Goal: Transaction & Acquisition: Purchase product/service

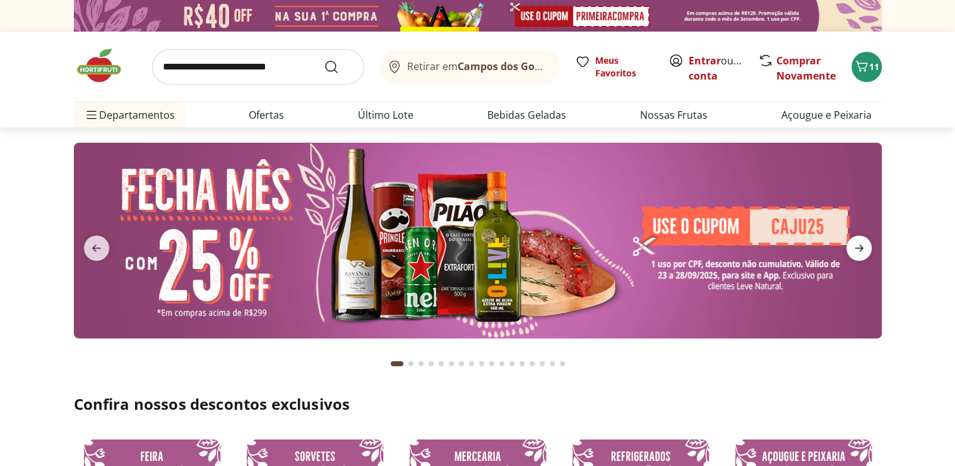
click at [864, 251] on icon "next" at bounding box center [859, 248] width 15 height 15
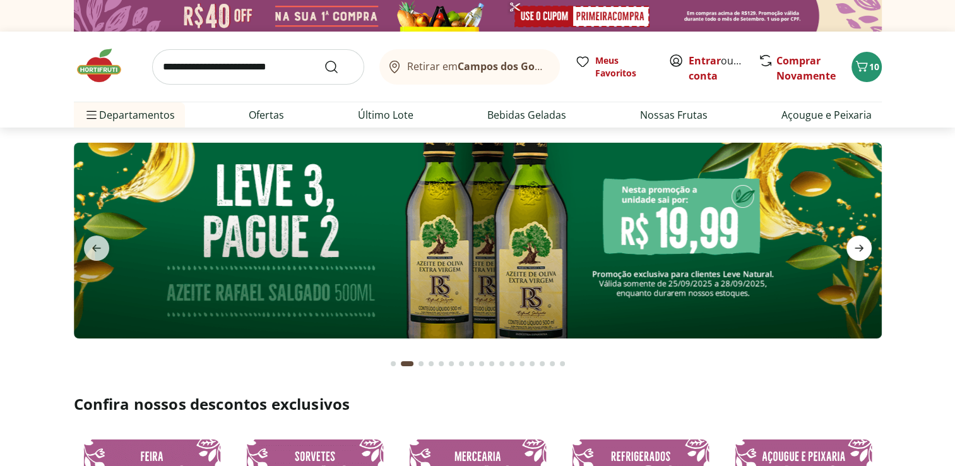
click at [864, 253] on icon "next" at bounding box center [859, 248] width 15 height 15
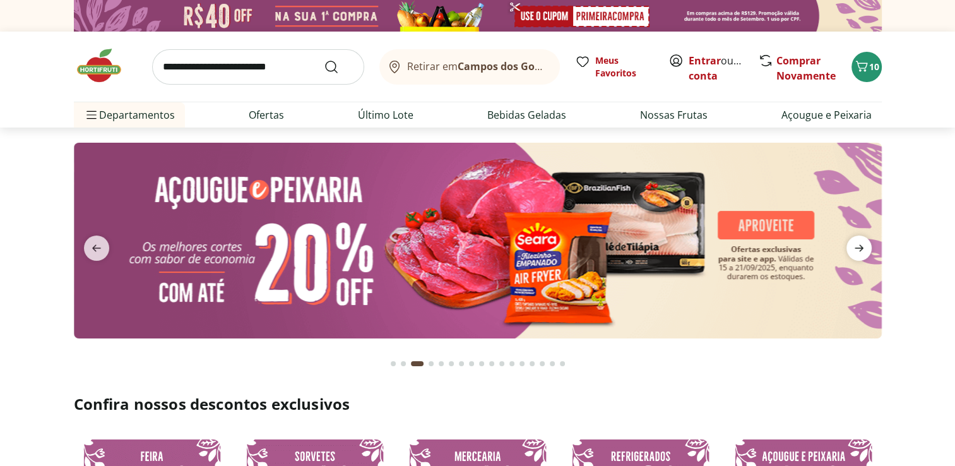
click at [864, 252] on icon "next" at bounding box center [859, 248] width 15 height 15
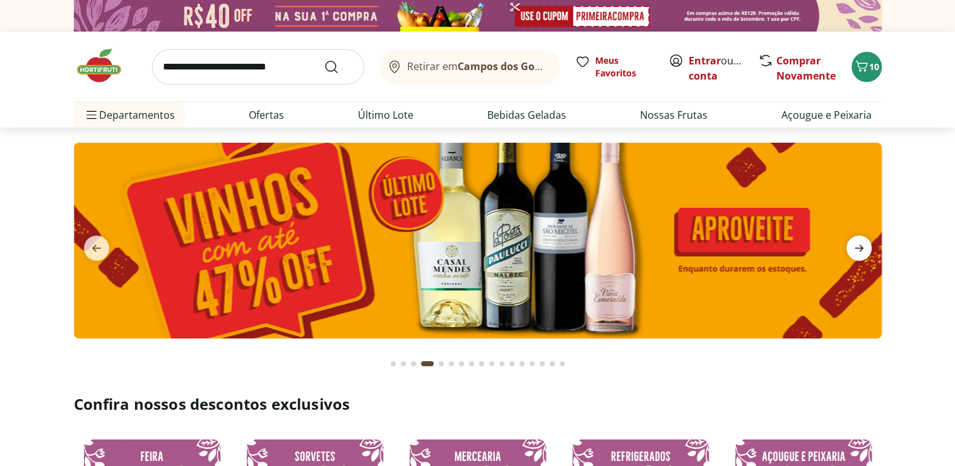
click at [864, 251] on icon "next" at bounding box center [859, 248] width 15 height 15
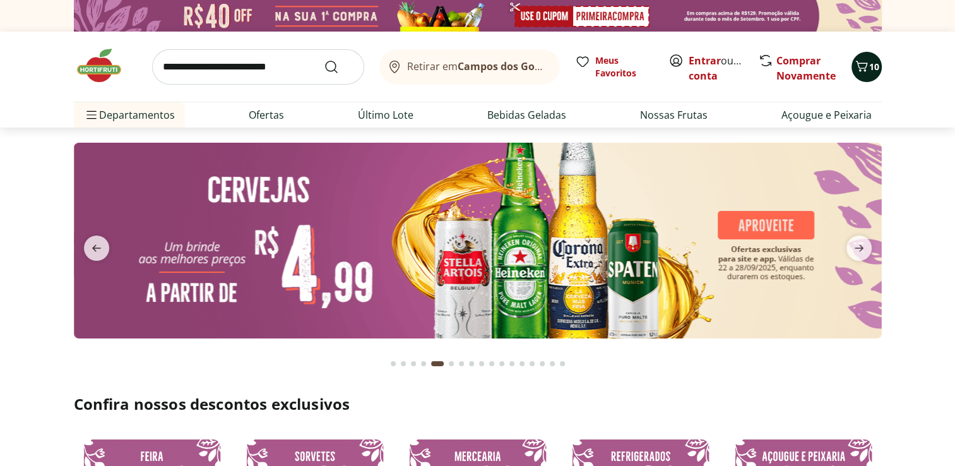
click at [864, 67] on icon "Carrinho" at bounding box center [861, 66] width 15 height 15
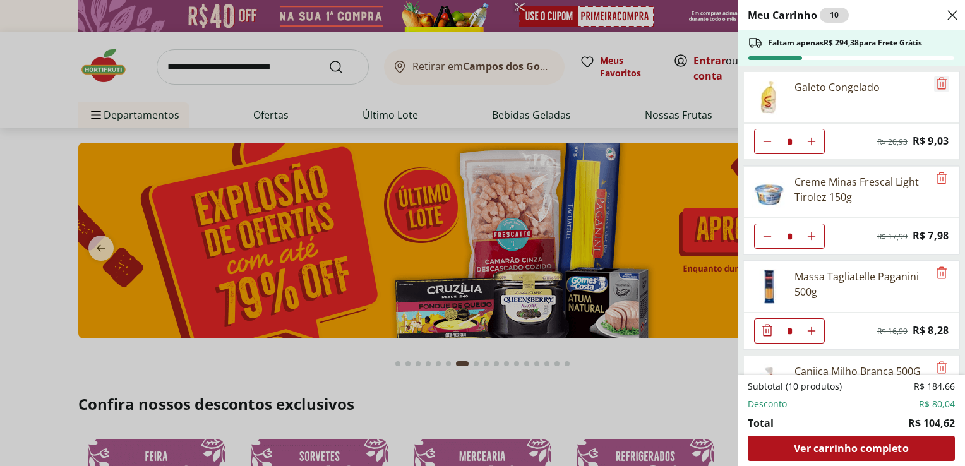
click at [937, 85] on icon "Remove" at bounding box center [941, 83] width 15 height 15
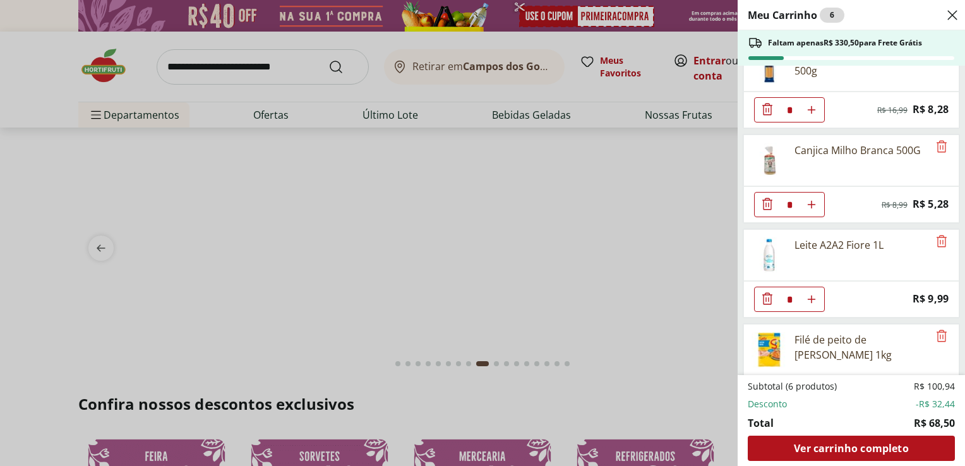
scroll to position [165, 0]
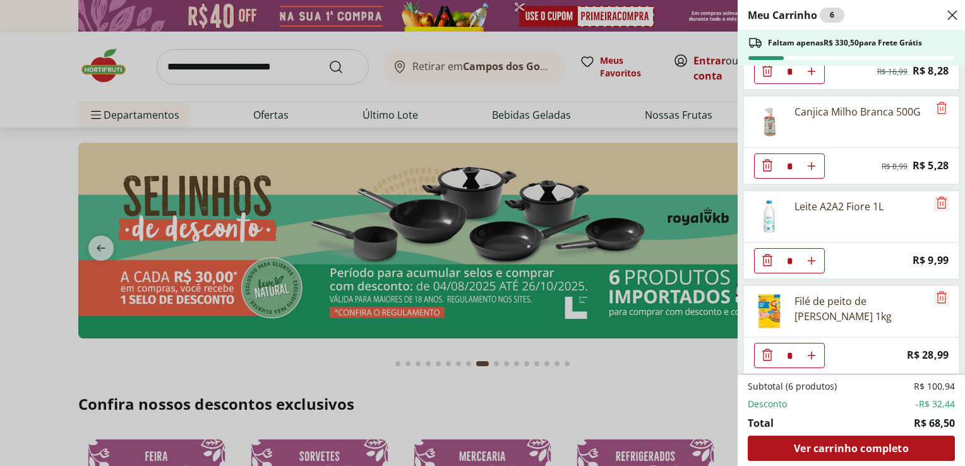
click at [941, 296] on icon "Remove" at bounding box center [941, 297] width 15 height 15
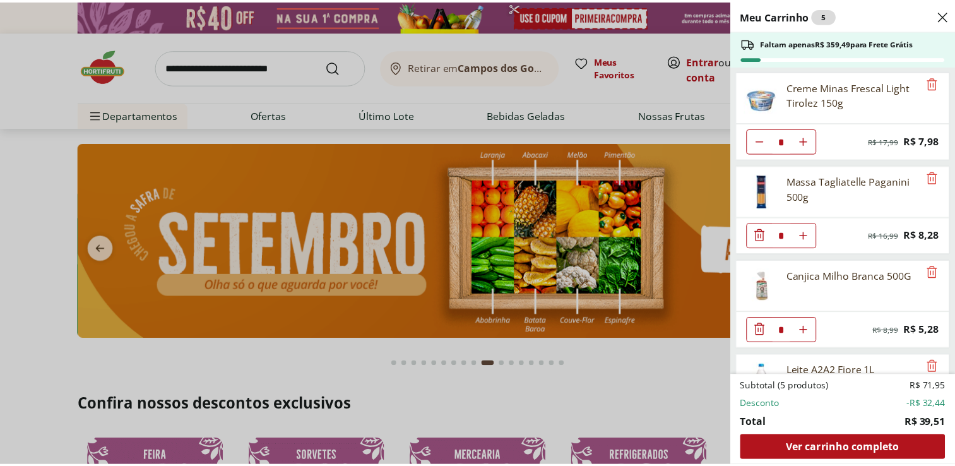
scroll to position [0, 0]
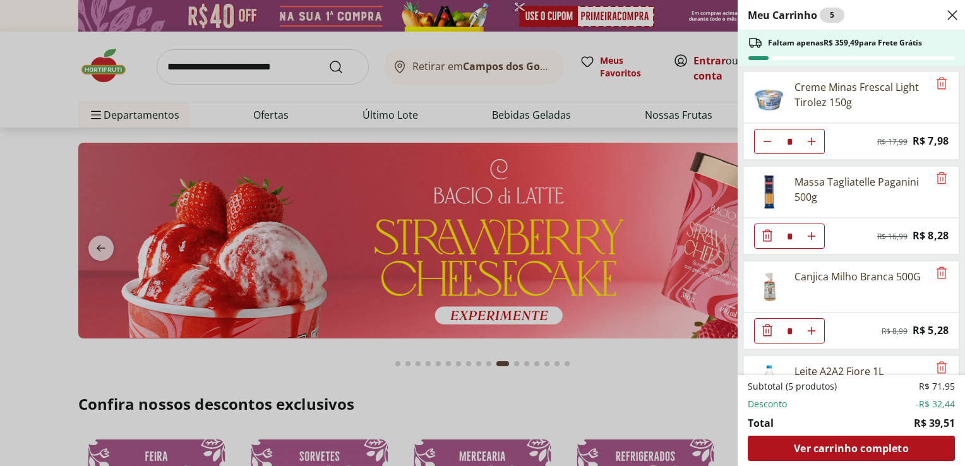
click at [30, 135] on div "Meu Carrinho 5 Faltam apenas R$ 359,49 para Frete Grátis Creme Minas Frescal Li…" at bounding box center [482, 233] width 965 height 466
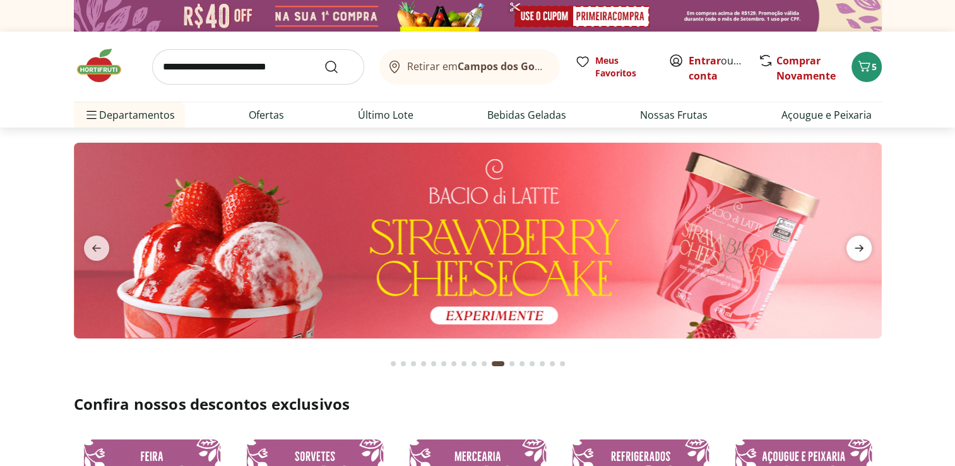
click at [861, 246] on icon "next" at bounding box center [859, 248] width 9 height 7
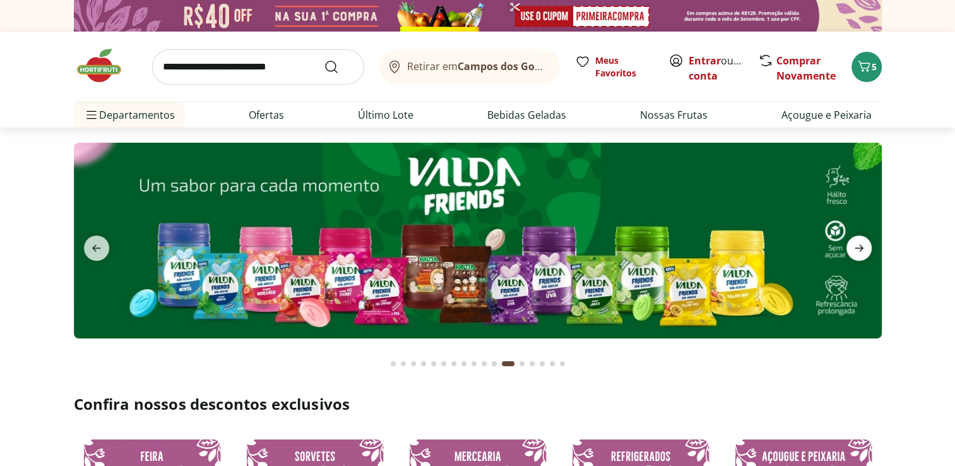
click at [861, 246] on icon "next" at bounding box center [859, 248] width 9 height 7
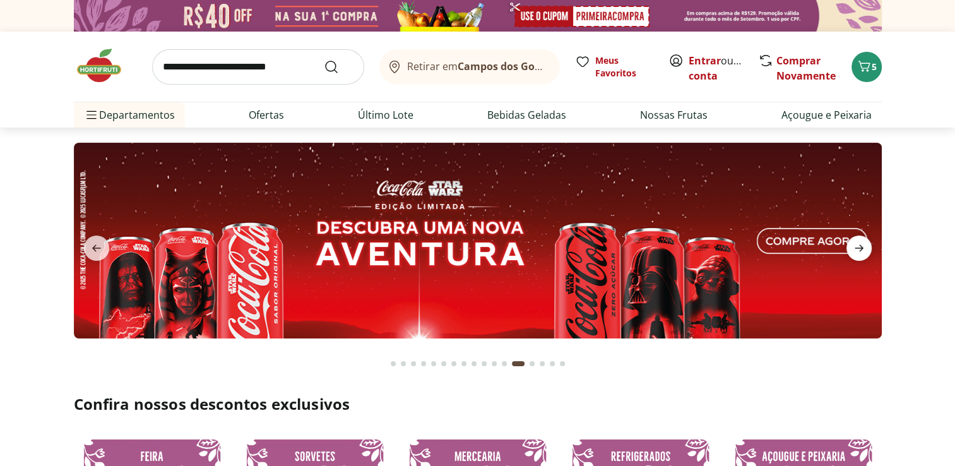
click at [861, 246] on icon "next" at bounding box center [859, 248] width 9 height 7
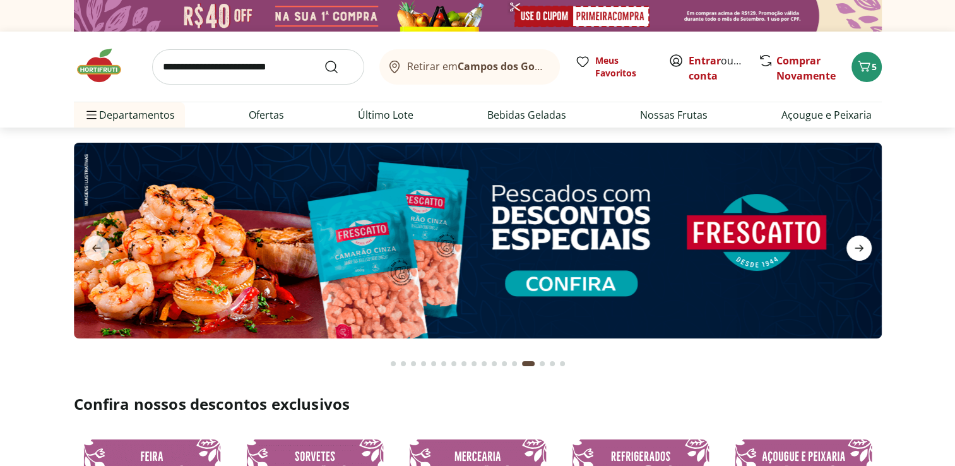
click at [861, 246] on icon "next" at bounding box center [859, 248] width 9 height 7
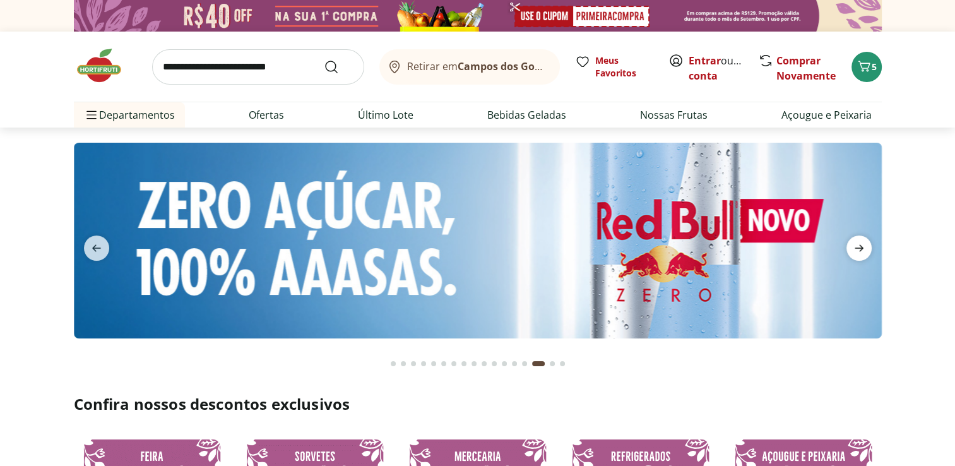
click at [861, 247] on icon "next" at bounding box center [859, 248] width 9 height 7
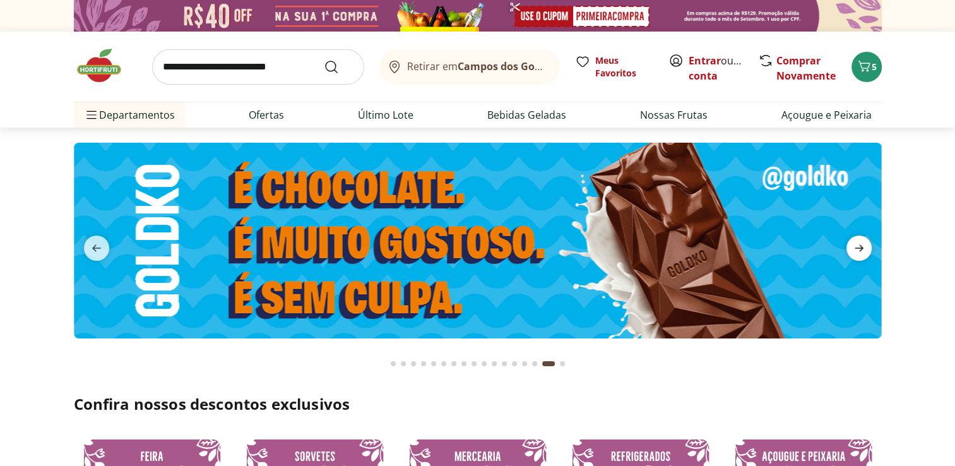
click at [861, 246] on icon "next" at bounding box center [859, 248] width 9 height 7
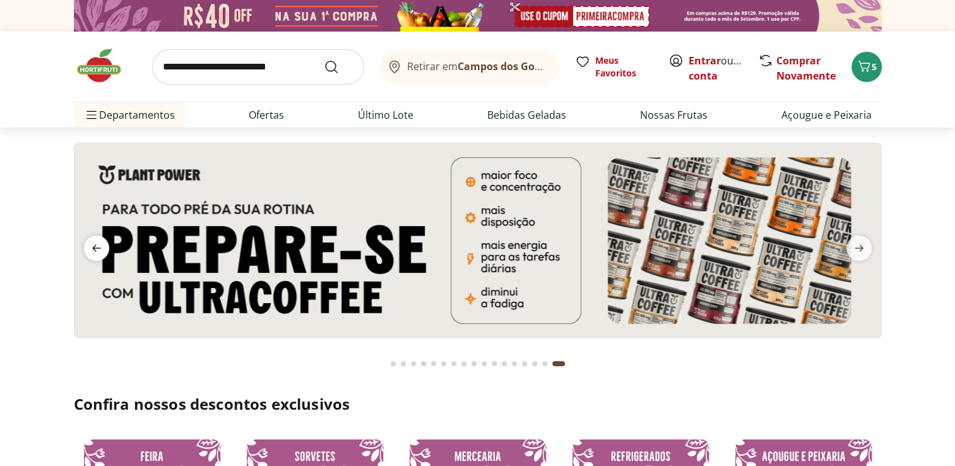
click at [98, 244] on icon "previous" at bounding box center [96, 248] width 15 height 15
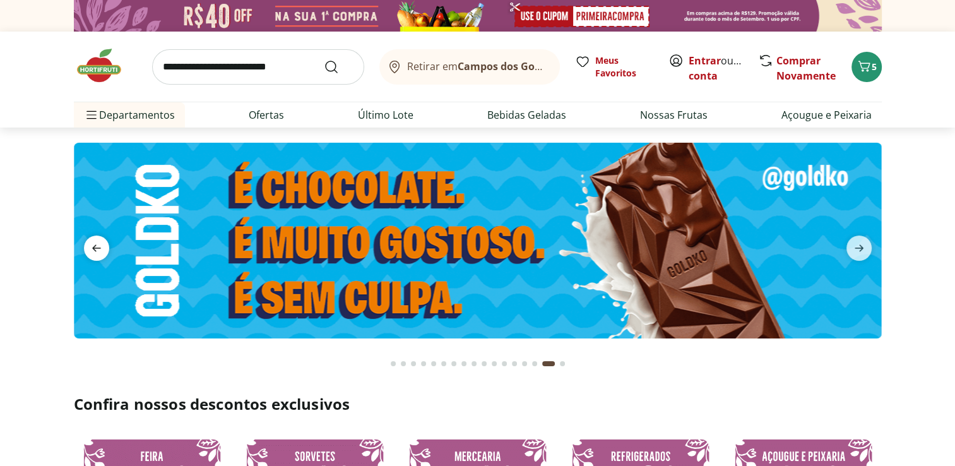
click at [98, 244] on icon "previous" at bounding box center [96, 248] width 15 height 15
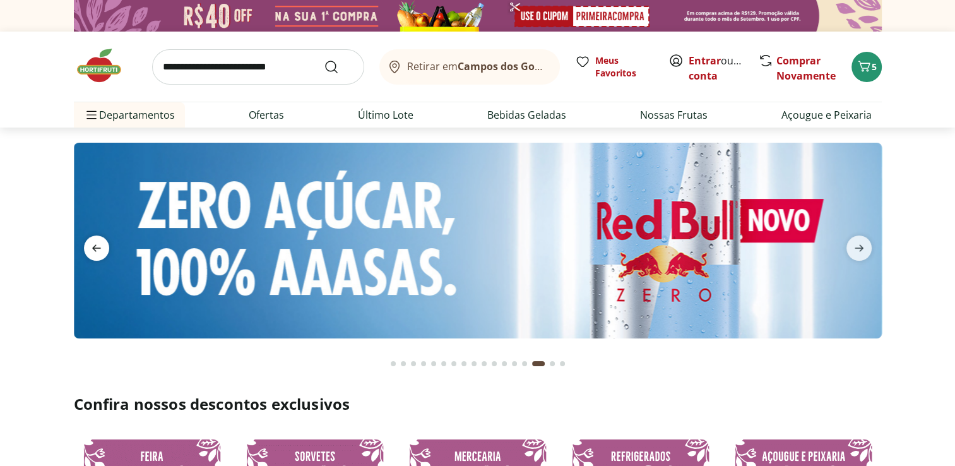
click at [98, 244] on icon "previous" at bounding box center [96, 248] width 15 height 15
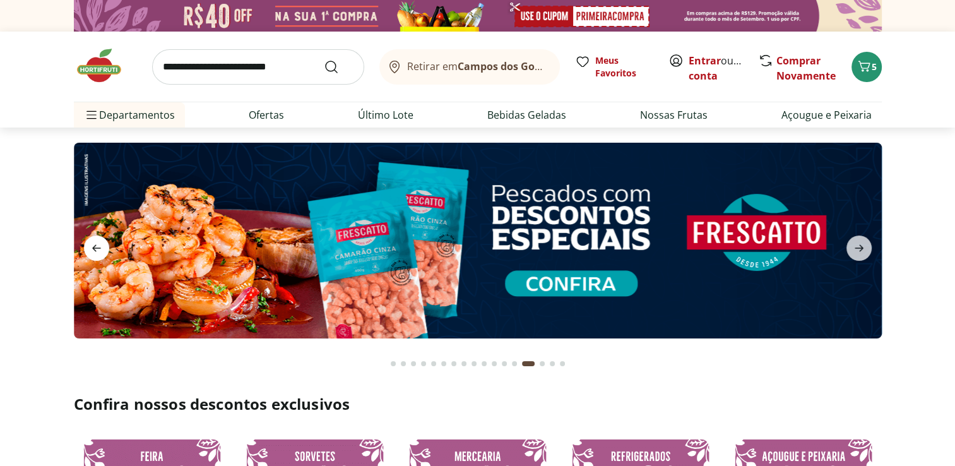
click at [98, 243] on icon "previous" at bounding box center [96, 248] width 15 height 15
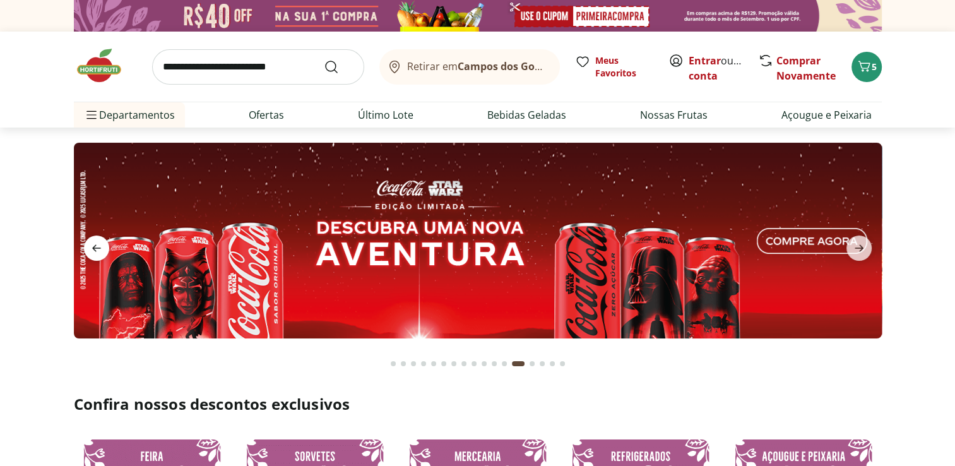
click at [98, 242] on icon "previous" at bounding box center [96, 248] width 15 height 15
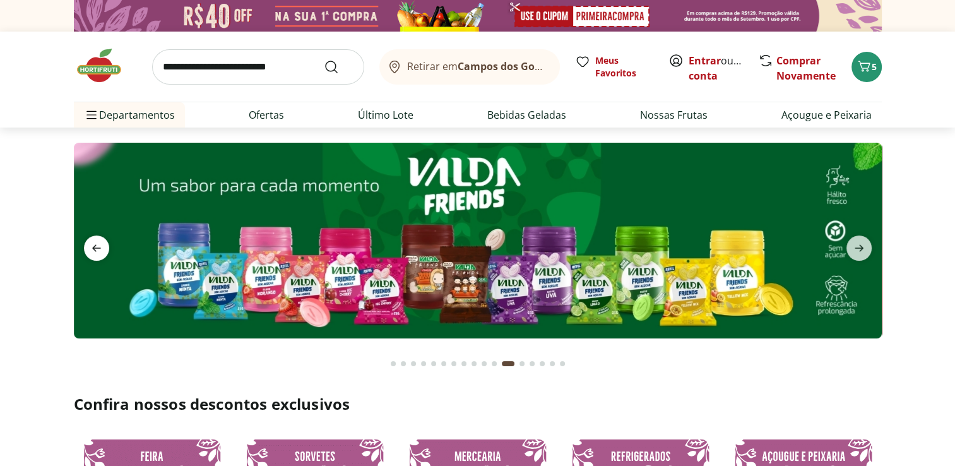
click at [98, 242] on icon "previous" at bounding box center [96, 248] width 15 height 15
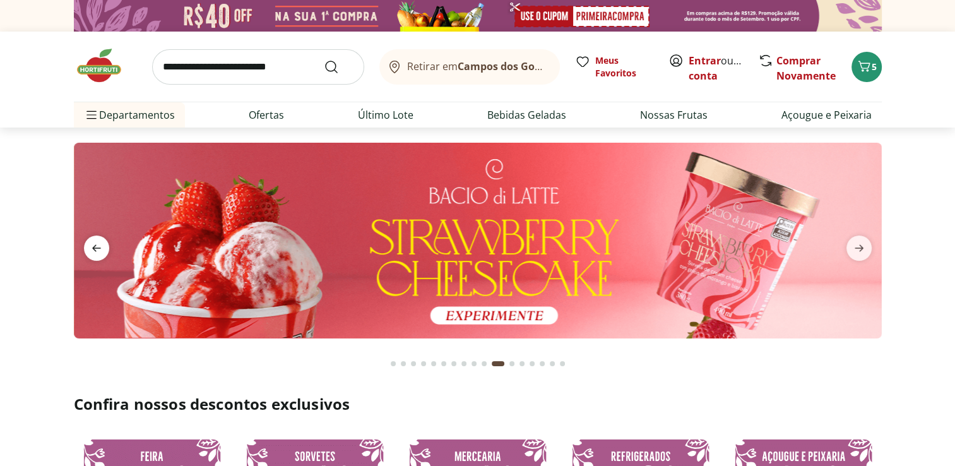
click at [98, 243] on icon "previous" at bounding box center [96, 248] width 15 height 15
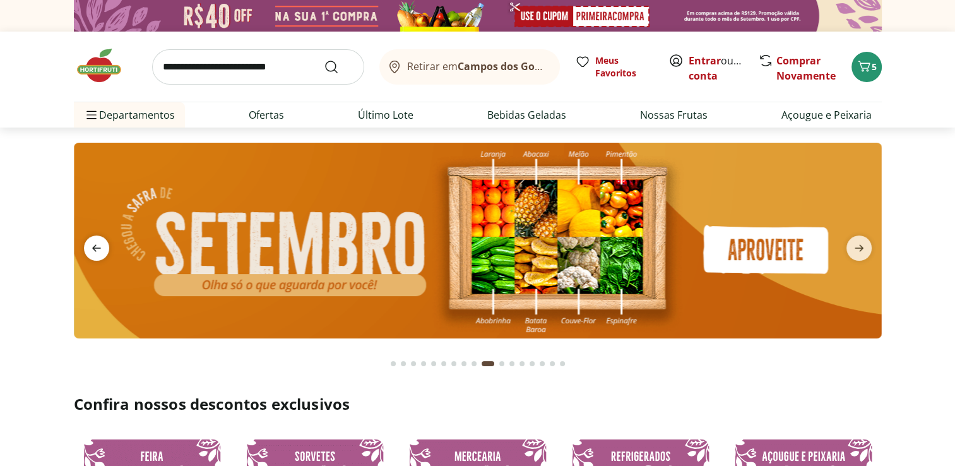
click at [98, 242] on icon "previous" at bounding box center [96, 248] width 15 height 15
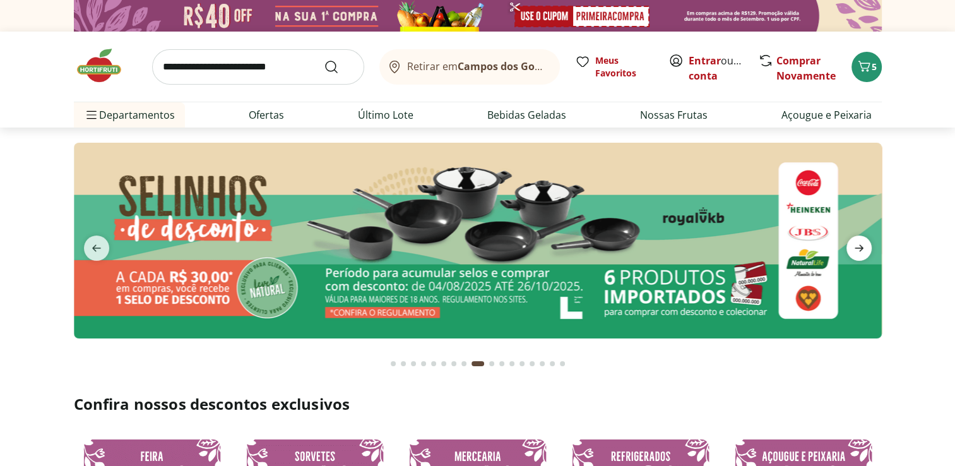
click at [868, 249] on span "next" at bounding box center [859, 248] width 25 height 25
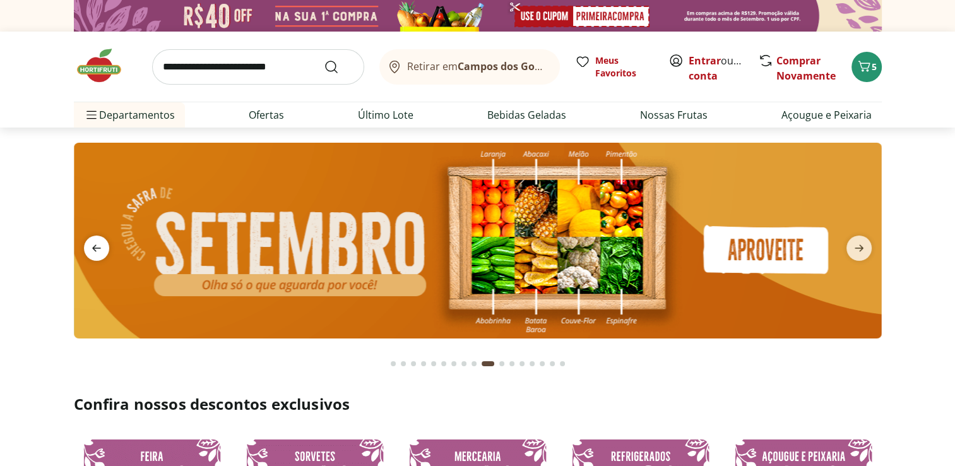
click at [92, 246] on icon "previous" at bounding box center [96, 248] width 15 height 15
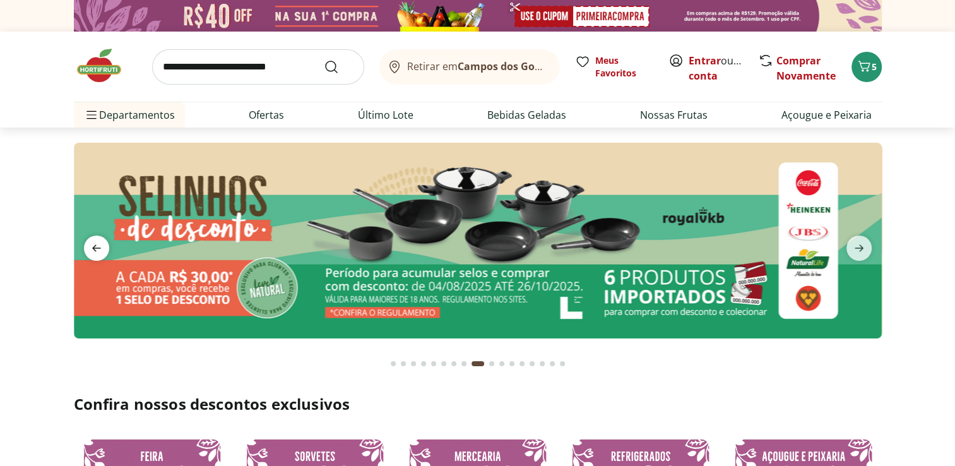
click at [92, 246] on icon "previous" at bounding box center [96, 248] width 15 height 15
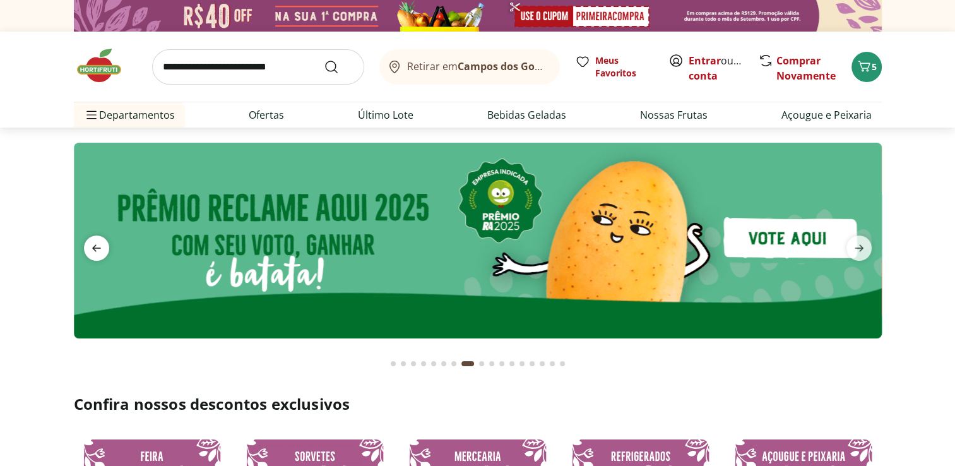
click at [92, 246] on icon "previous" at bounding box center [96, 248] width 15 height 15
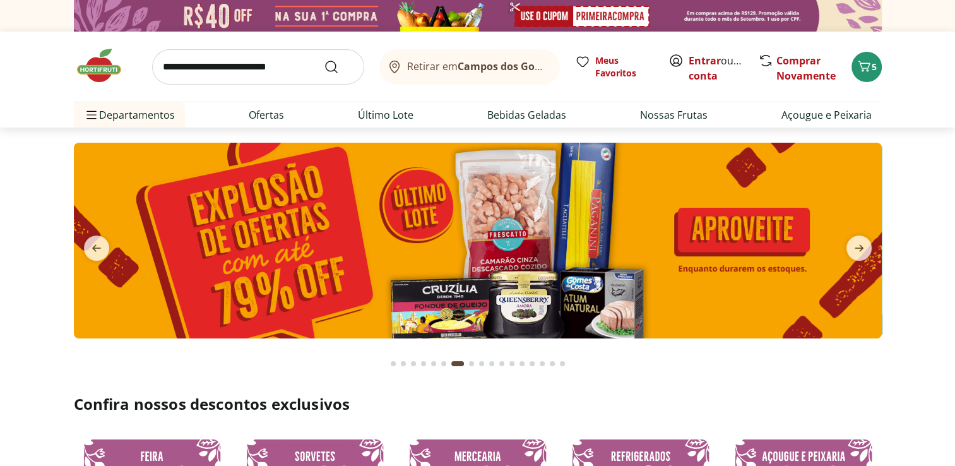
click at [240, 254] on img at bounding box center [478, 241] width 808 height 196
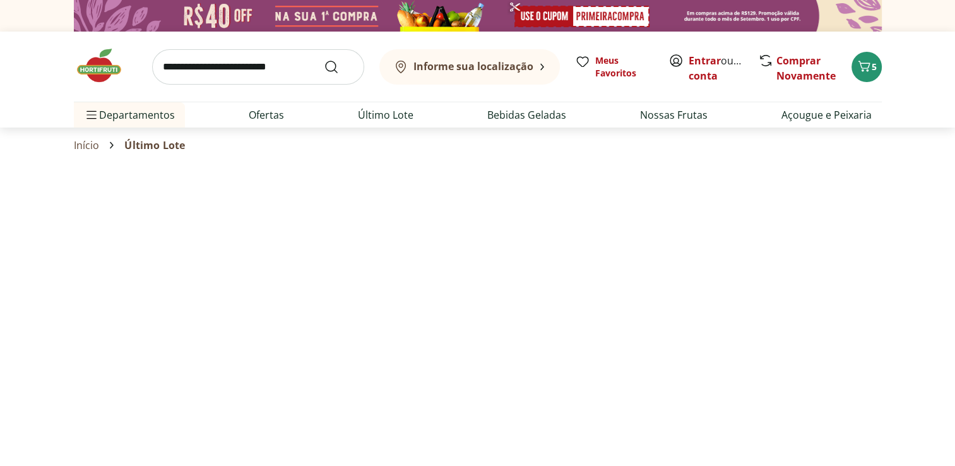
select select "**********"
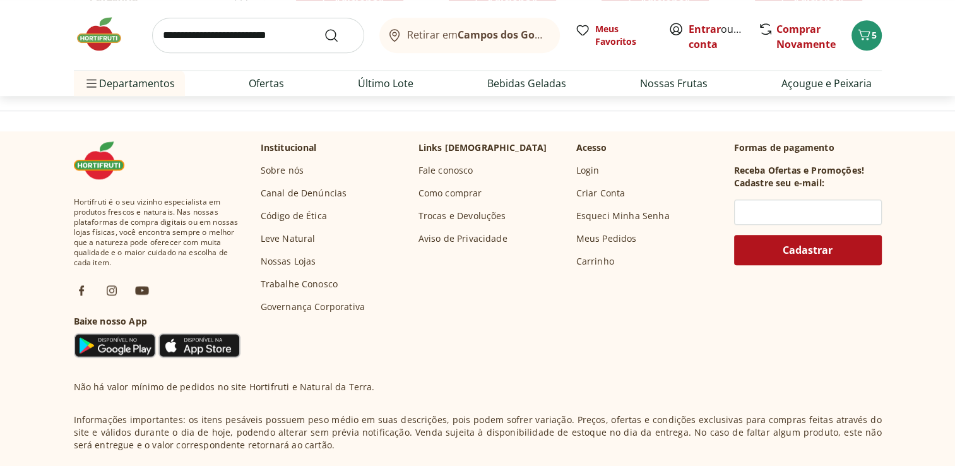
scroll to position [884, 0]
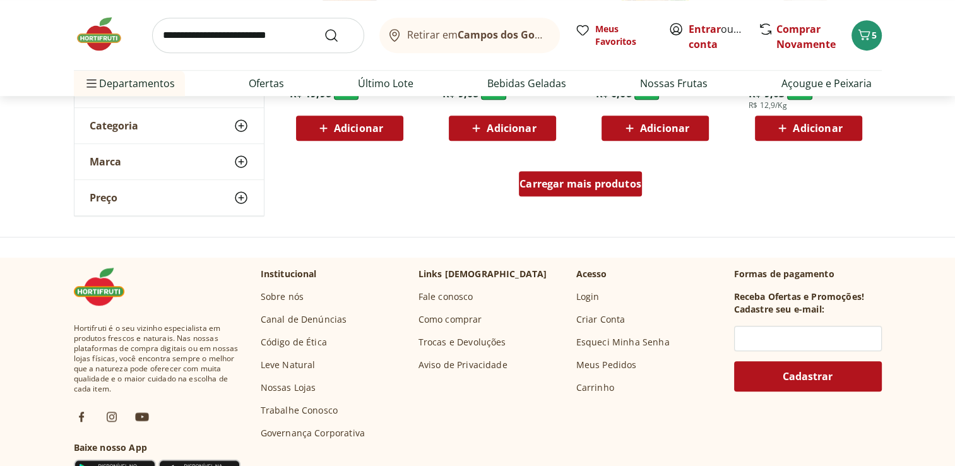
click at [593, 191] on div "Carregar mais produtos" at bounding box center [580, 183] width 123 height 25
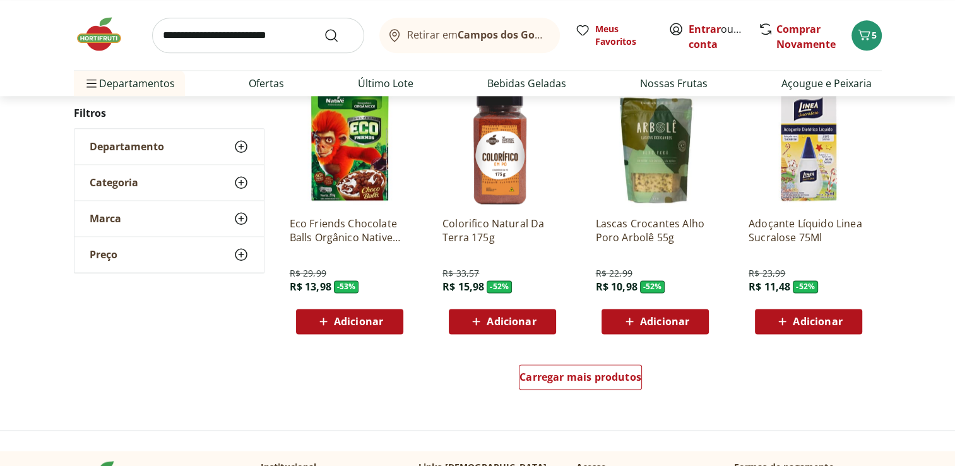
scroll to position [1578, 0]
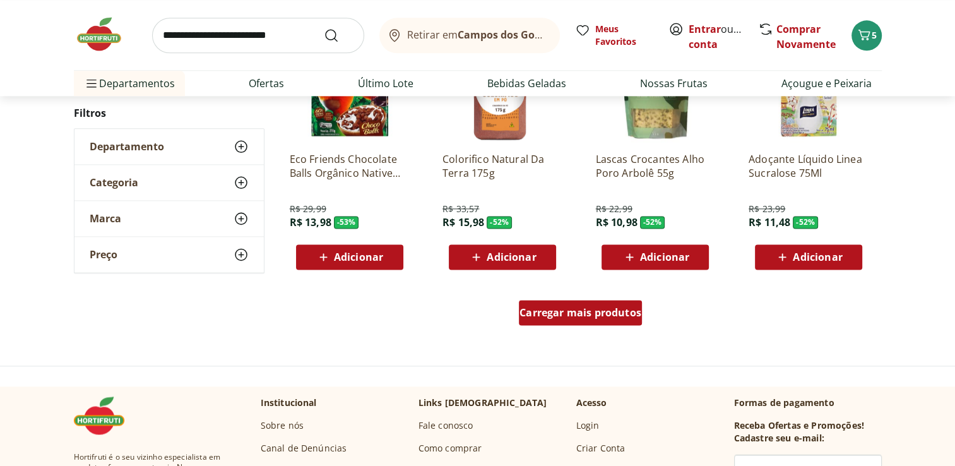
click at [629, 319] on div "Carregar mais produtos" at bounding box center [580, 312] width 123 height 25
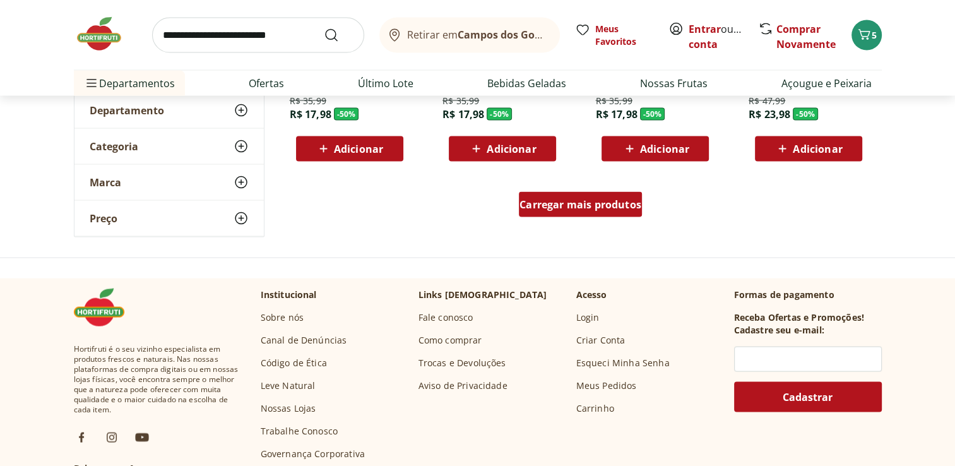
scroll to position [2526, 0]
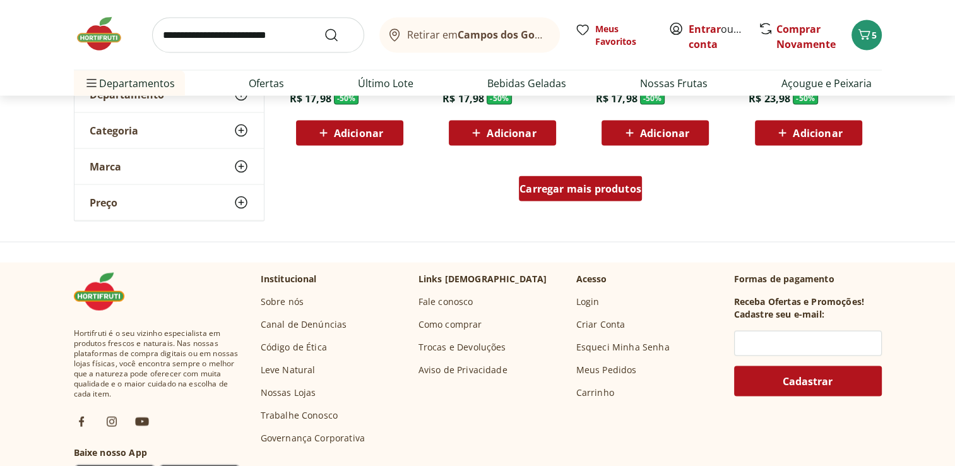
click at [595, 193] on span "Carregar mais produtos" at bounding box center [581, 189] width 122 height 10
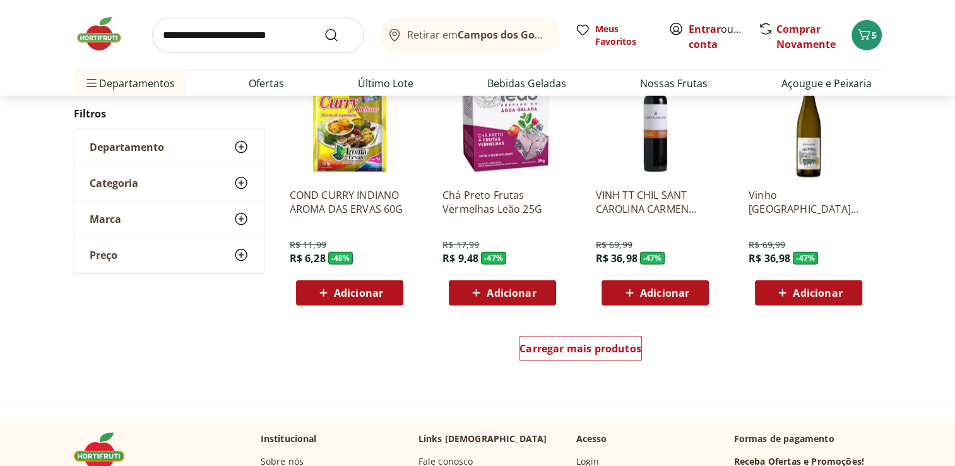
scroll to position [3283, 0]
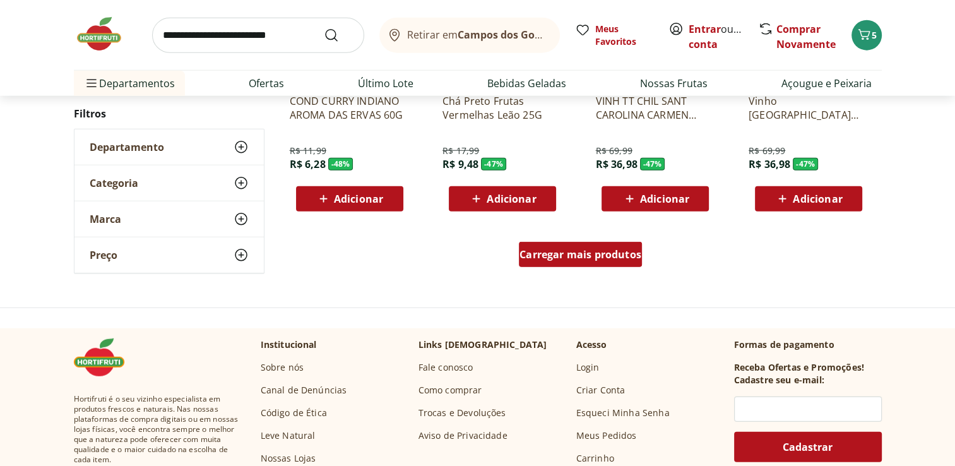
click at [582, 254] on span "Carregar mais produtos" at bounding box center [581, 254] width 122 height 10
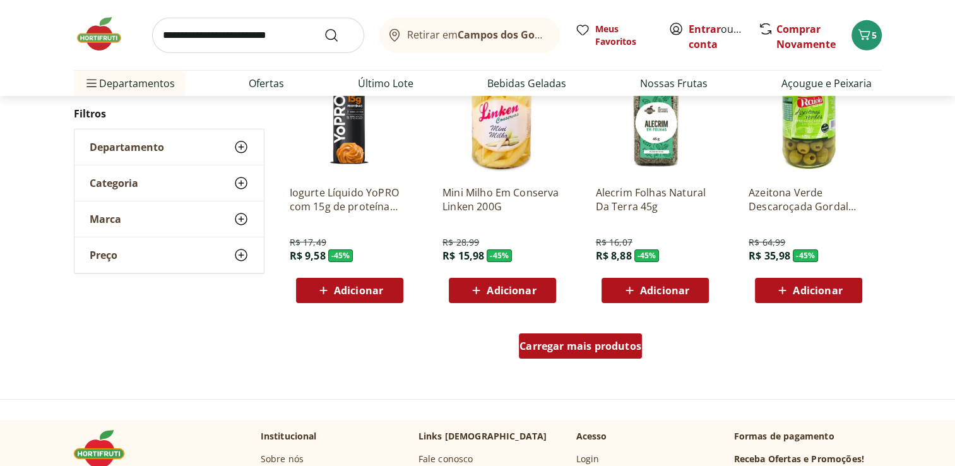
scroll to position [4230, 0]
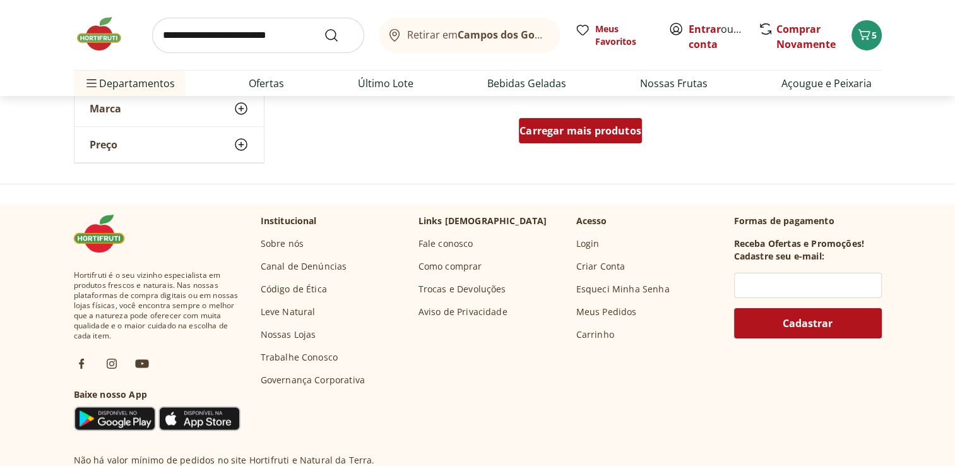
click at [602, 133] on span "Carregar mais produtos" at bounding box center [581, 131] width 122 height 10
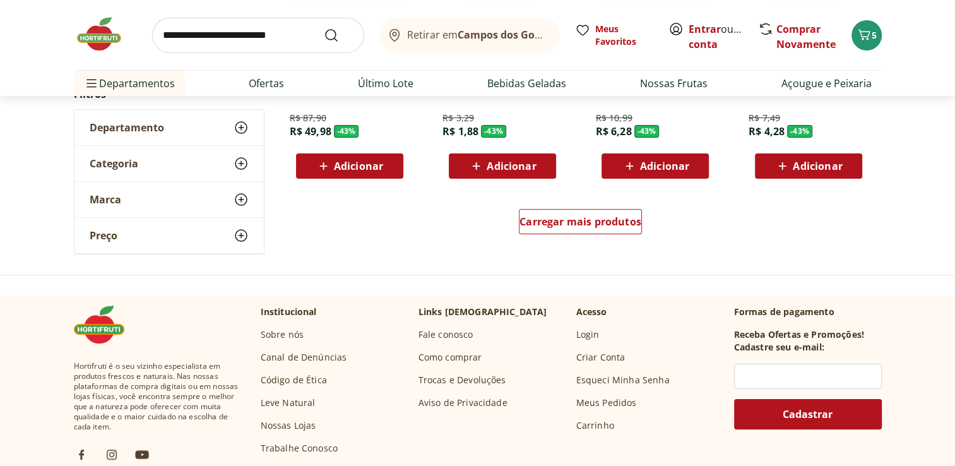
scroll to position [4988, 0]
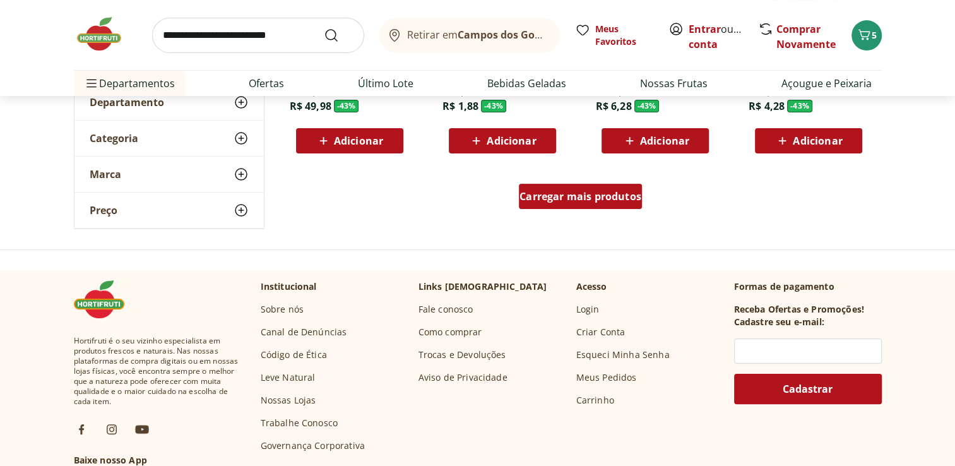
click at [609, 200] on span "Carregar mais produtos" at bounding box center [581, 196] width 122 height 10
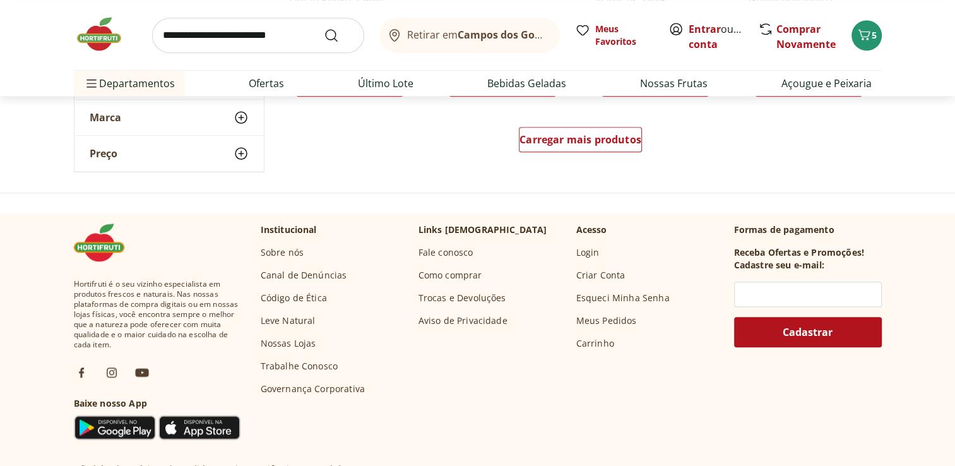
scroll to position [5872, 0]
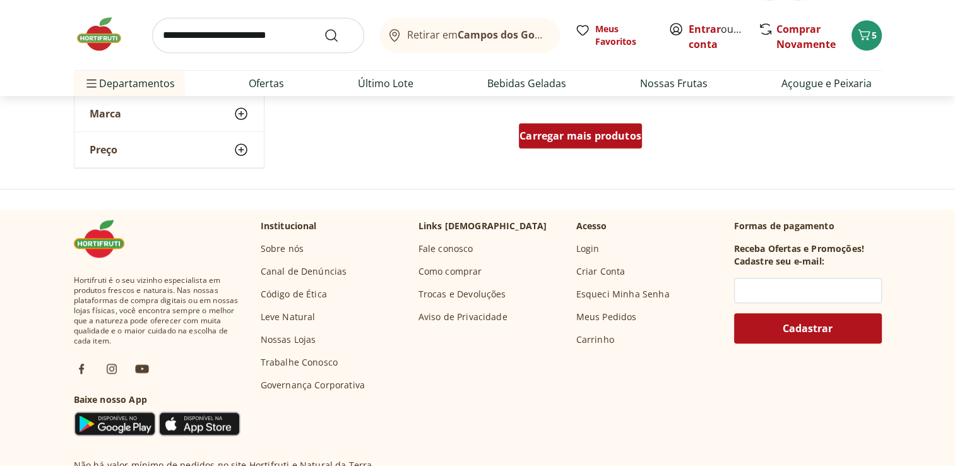
click at [600, 138] on span "Carregar mais produtos" at bounding box center [581, 136] width 122 height 10
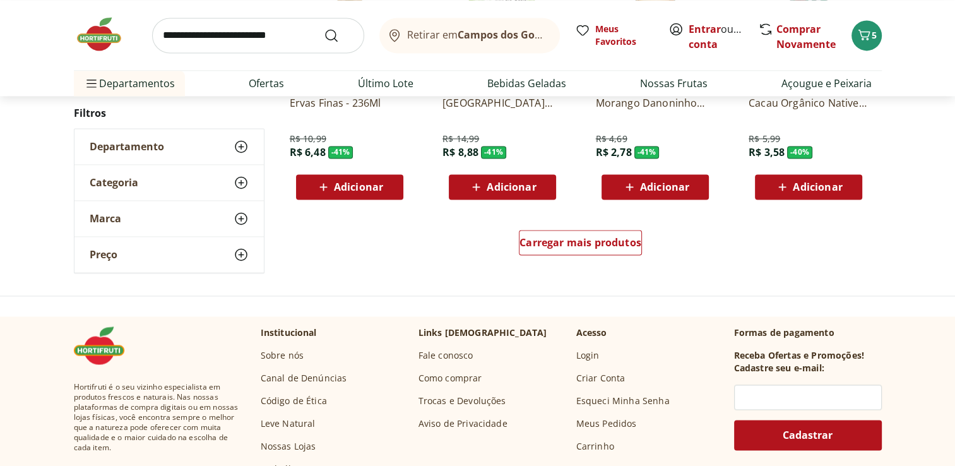
scroll to position [6629, 0]
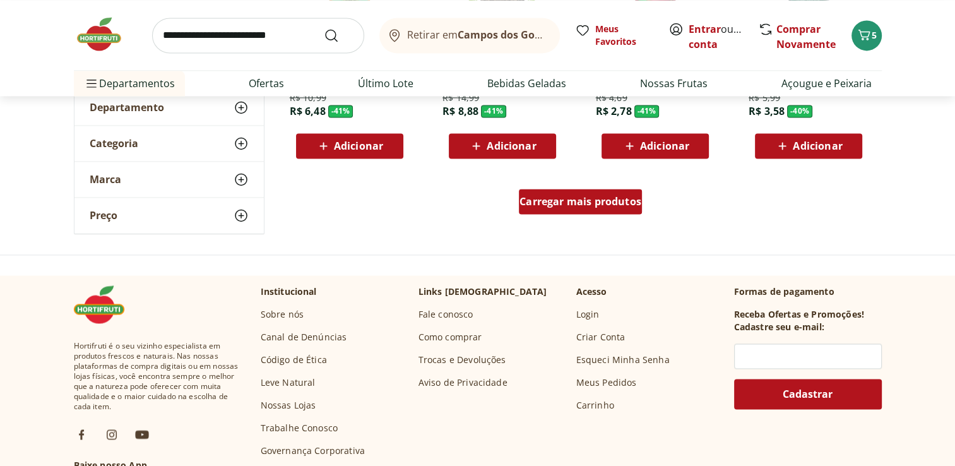
click at [573, 203] on span "Carregar mais produtos" at bounding box center [581, 201] width 122 height 10
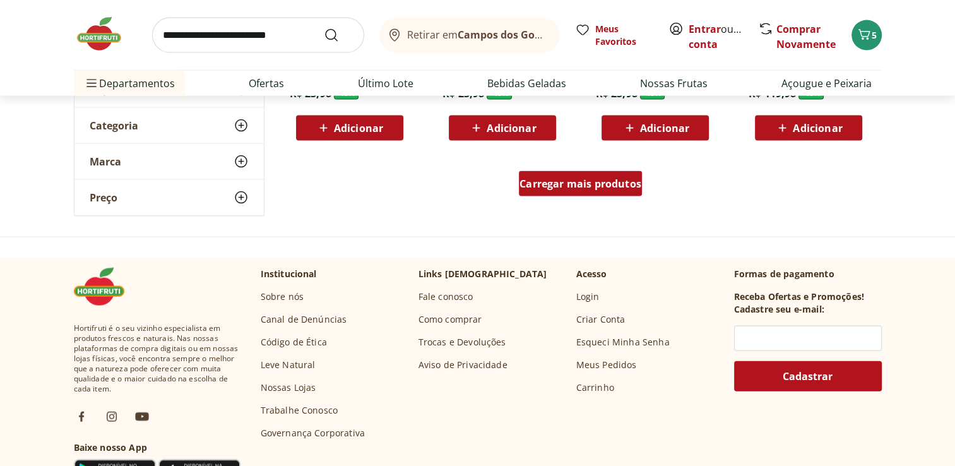
scroll to position [7513, 0]
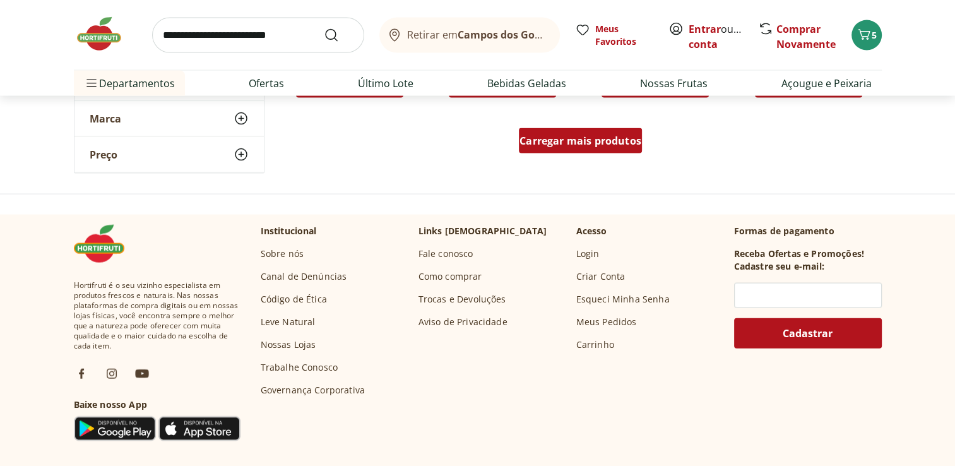
click at [578, 150] on div "Carregar mais produtos" at bounding box center [580, 140] width 123 height 25
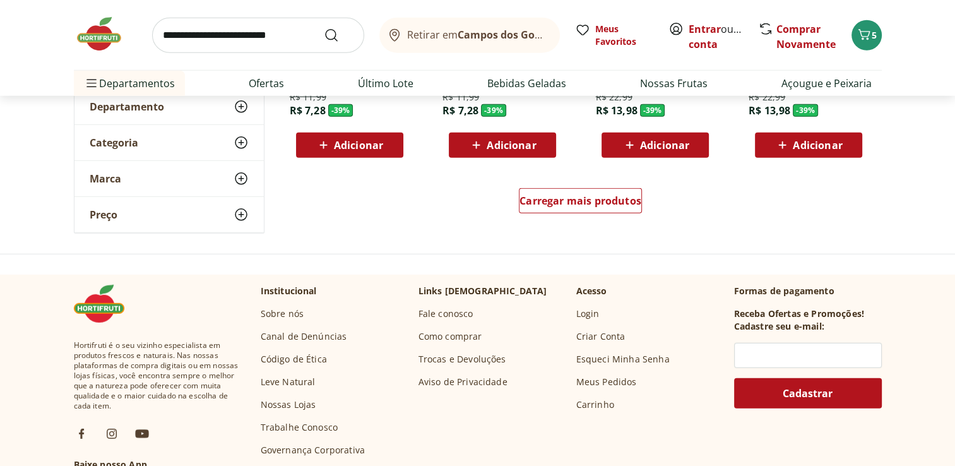
scroll to position [8334, 0]
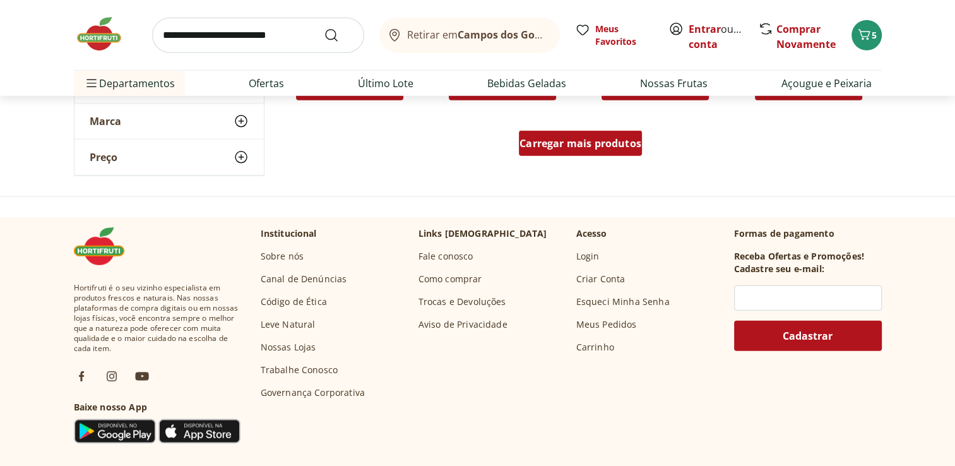
click at [578, 157] on link "Carregar mais produtos" at bounding box center [580, 146] width 123 height 30
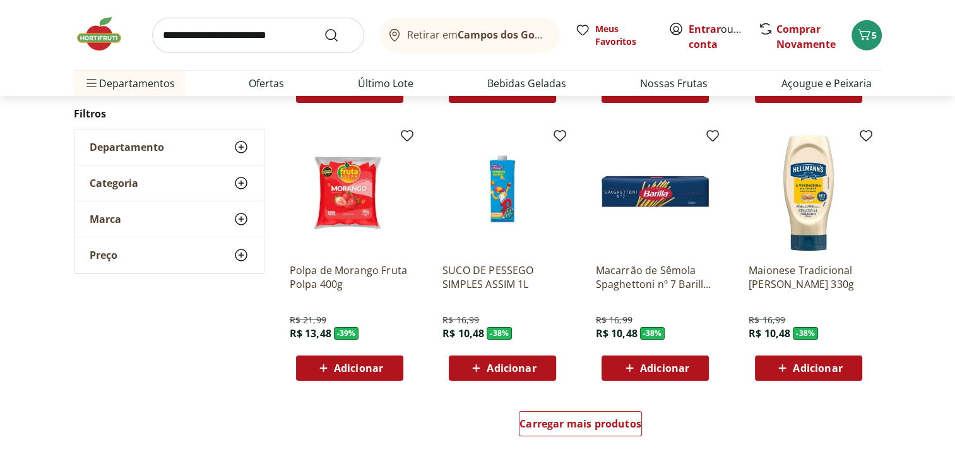
scroll to position [9092, 0]
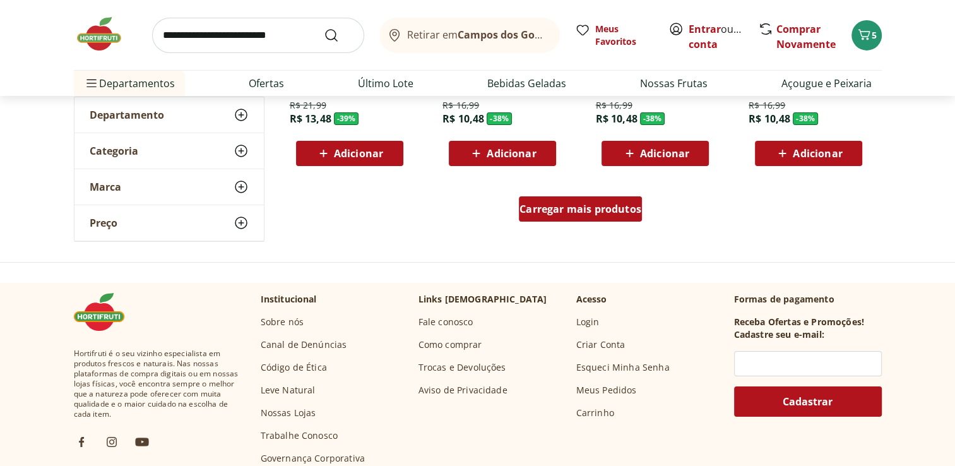
click at [576, 214] on span "Carregar mais produtos" at bounding box center [581, 209] width 122 height 10
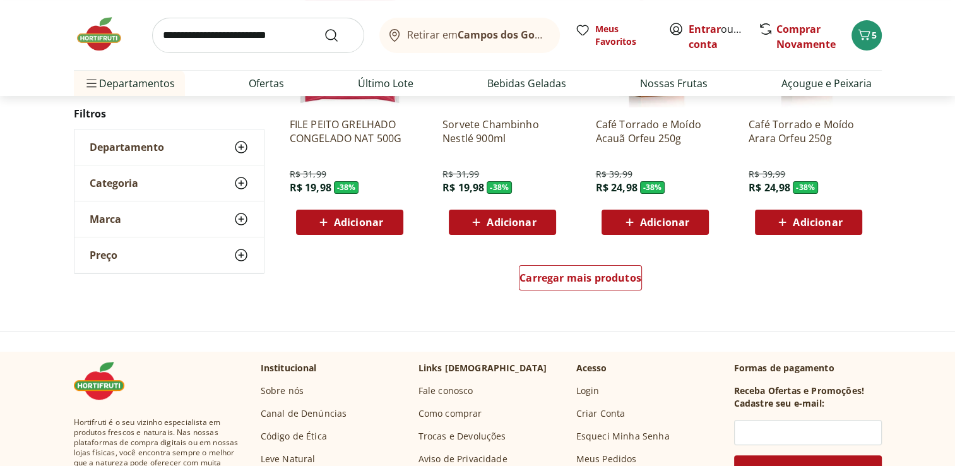
scroll to position [9849, 0]
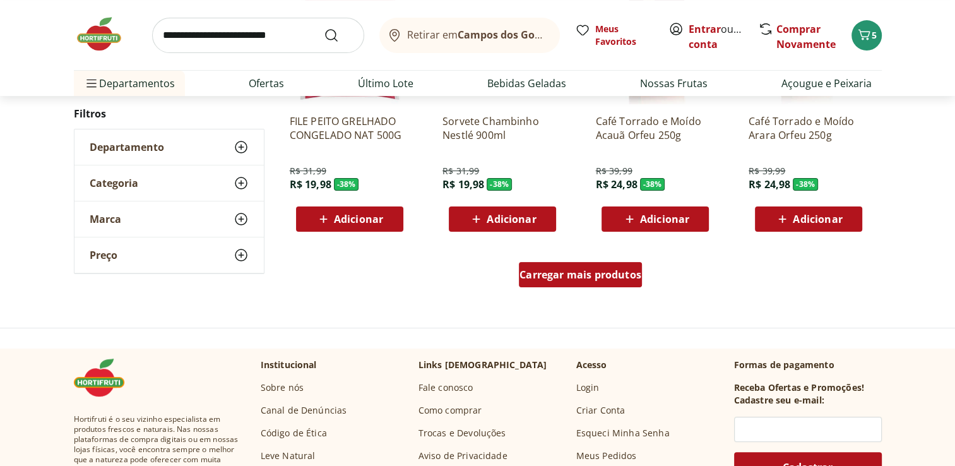
click at [562, 275] on span "Carregar mais produtos" at bounding box center [581, 275] width 122 height 10
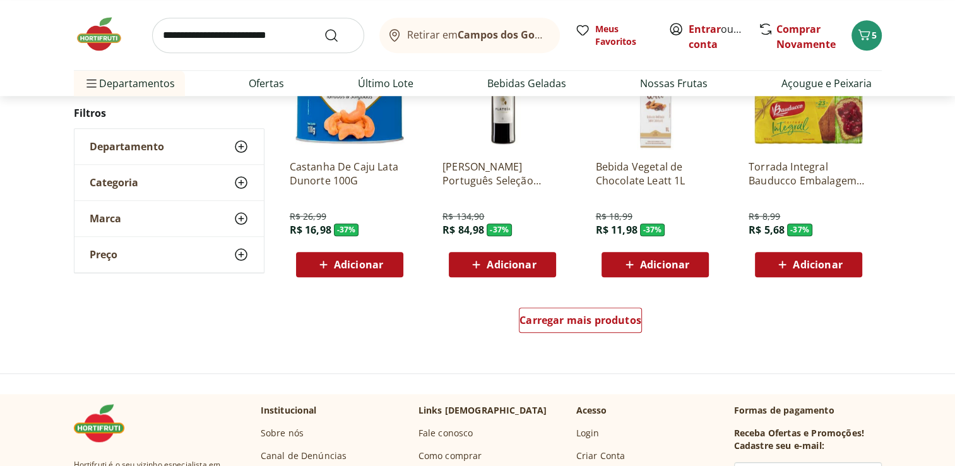
scroll to position [10670, 0]
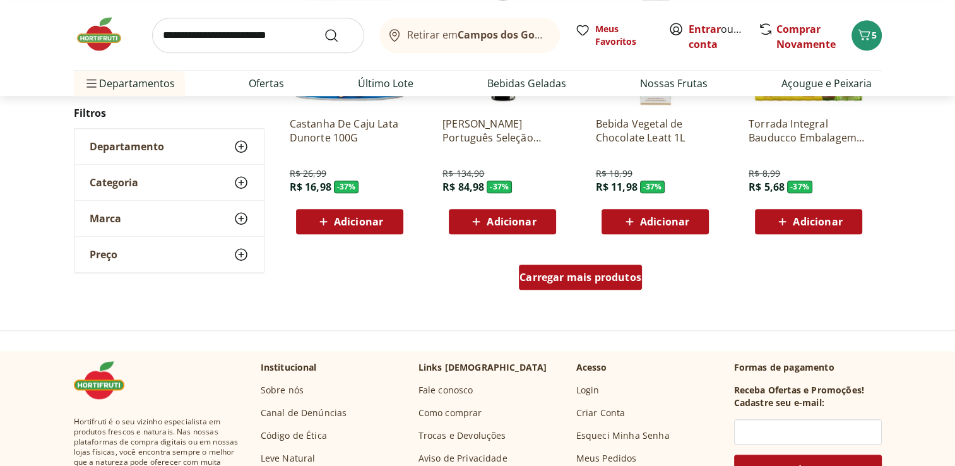
click at [568, 285] on div "Carregar mais produtos" at bounding box center [580, 277] width 123 height 25
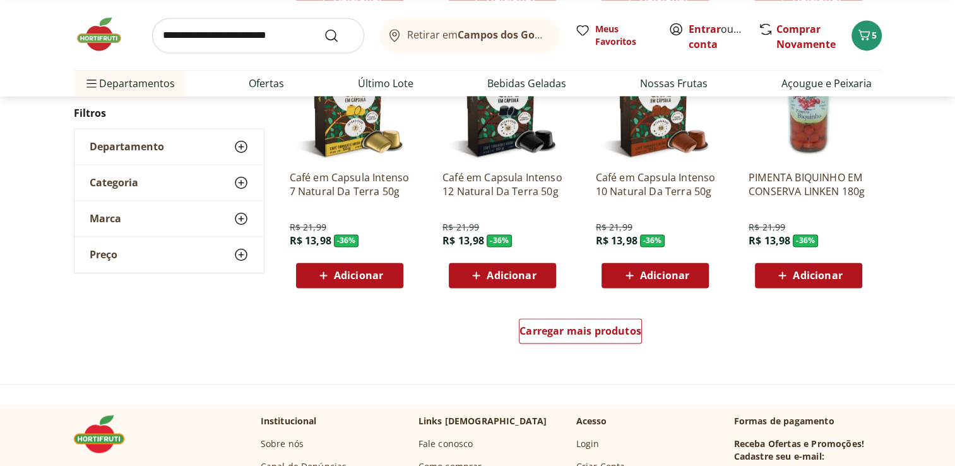
scroll to position [11428, 0]
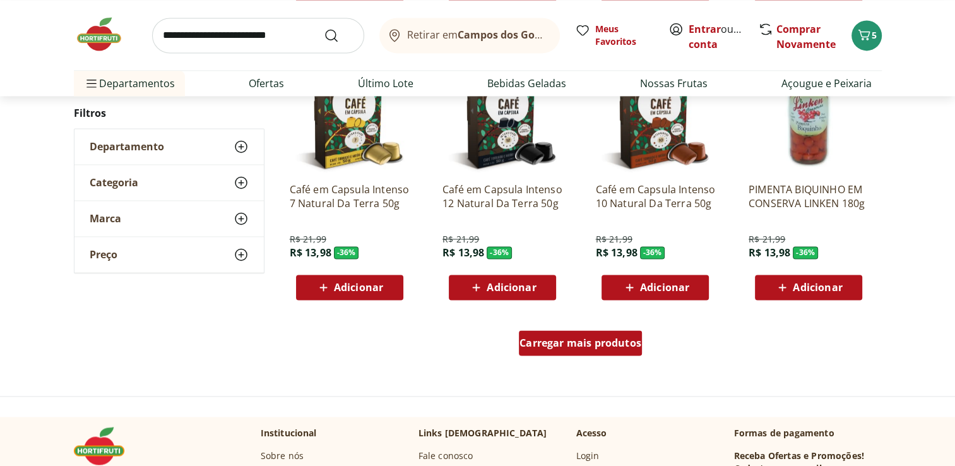
click at [574, 343] on span "Carregar mais produtos" at bounding box center [581, 343] width 122 height 10
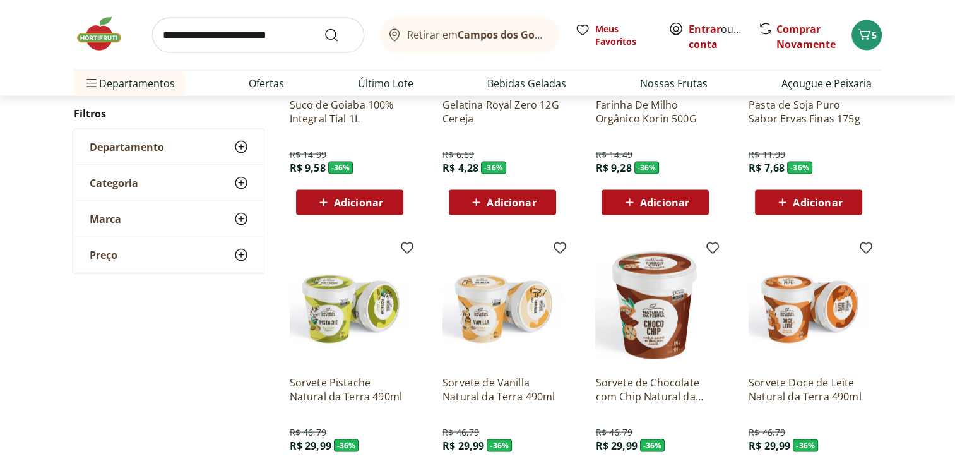
scroll to position [12249, 0]
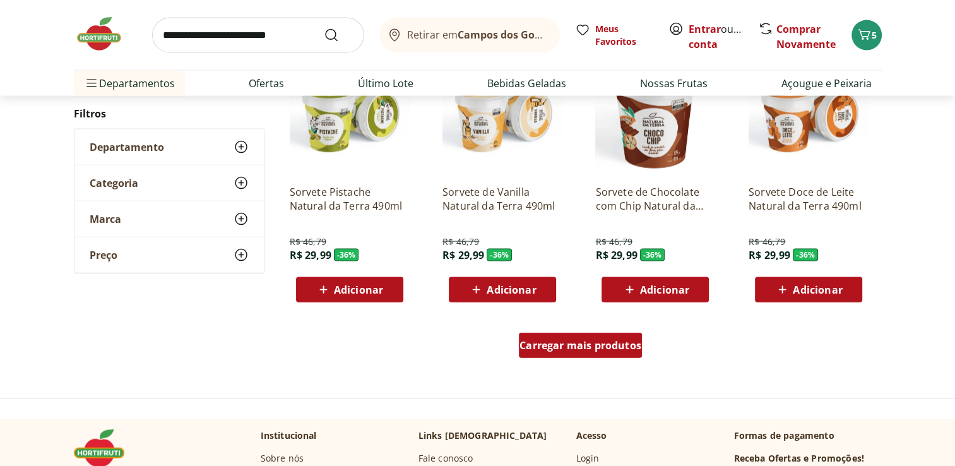
click at [581, 347] on span "Carregar mais produtos" at bounding box center [581, 345] width 122 height 10
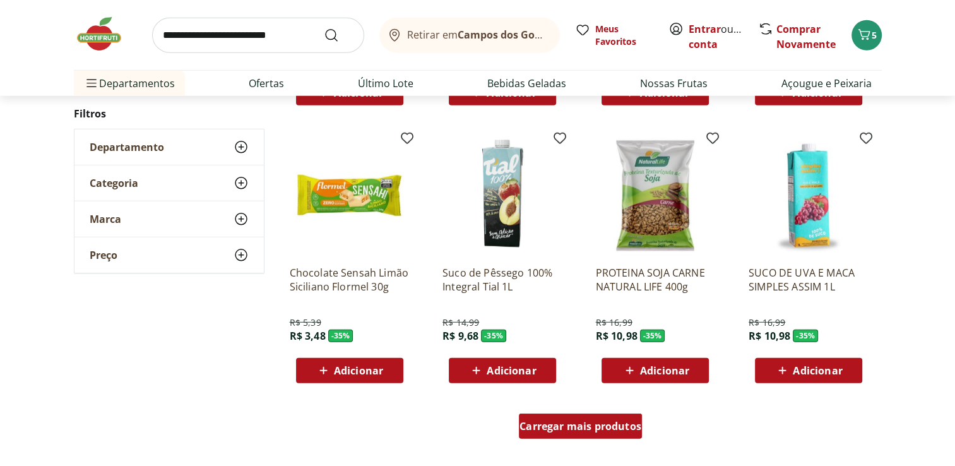
scroll to position [13006, 0]
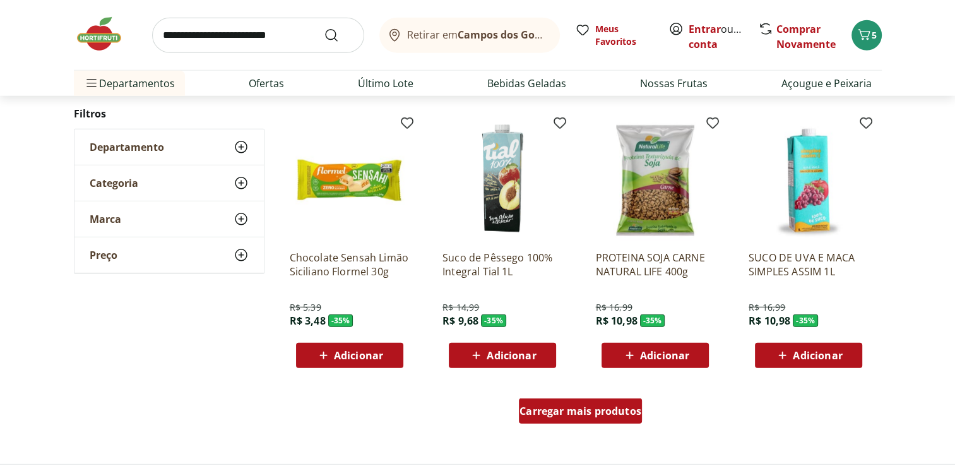
click at [560, 419] on div "Carregar mais produtos" at bounding box center [580, 410] width 123 height 25
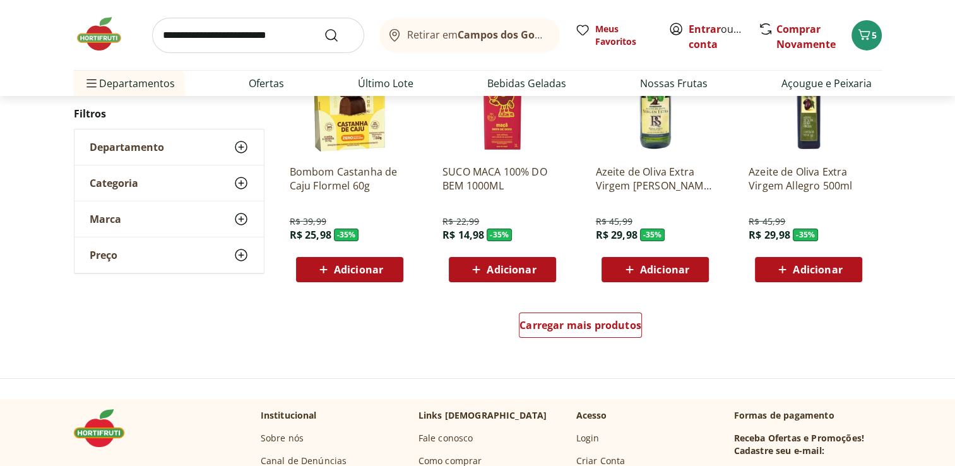
scroll to position [13953, 0]
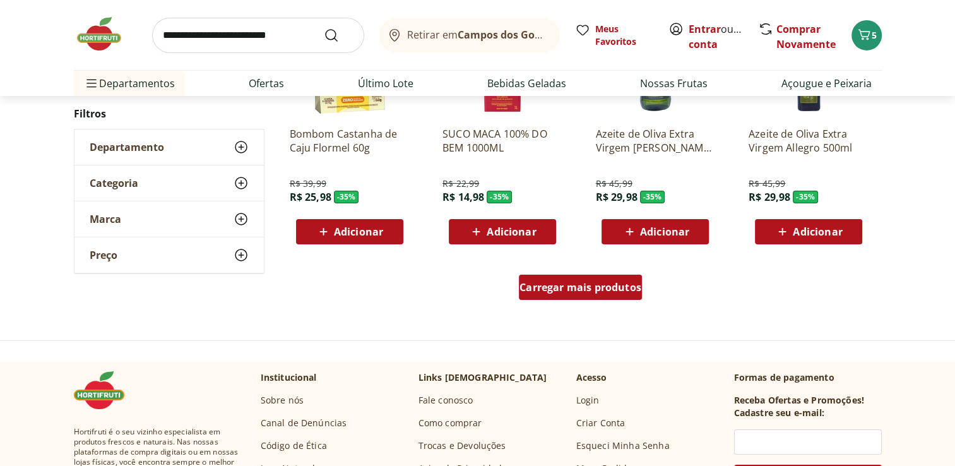
click at [589, 294] on div "Carregar mais produtos" at bounding box center [580, 287] width 123 height 25
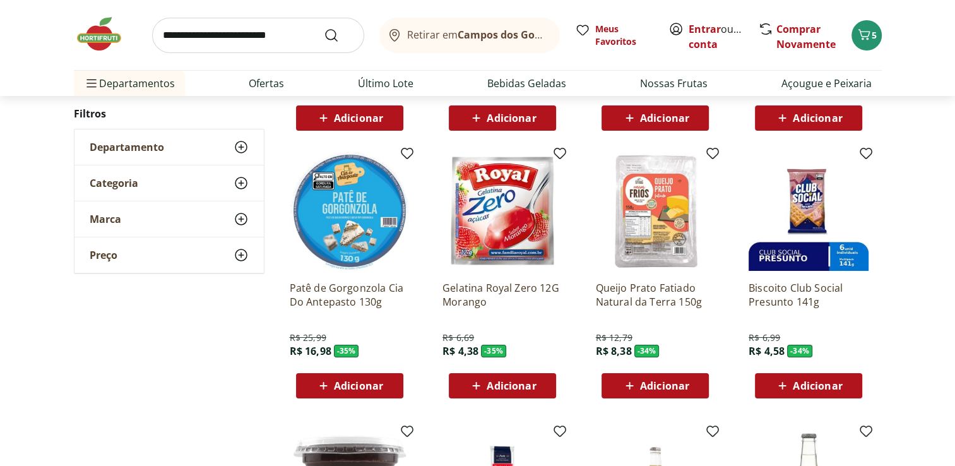
scroll to position [14080, 0]
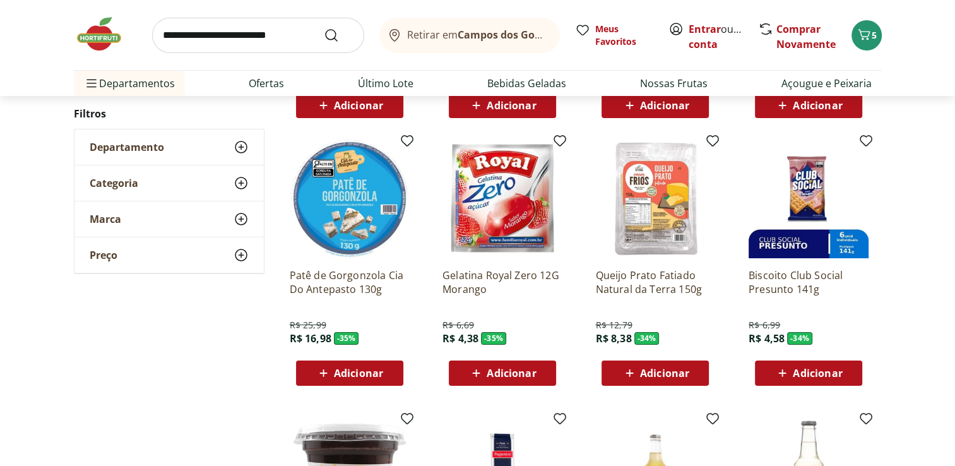
click at [659, 375] on span "Adicionar" at bounding box center [664, 373] width 49 height 10
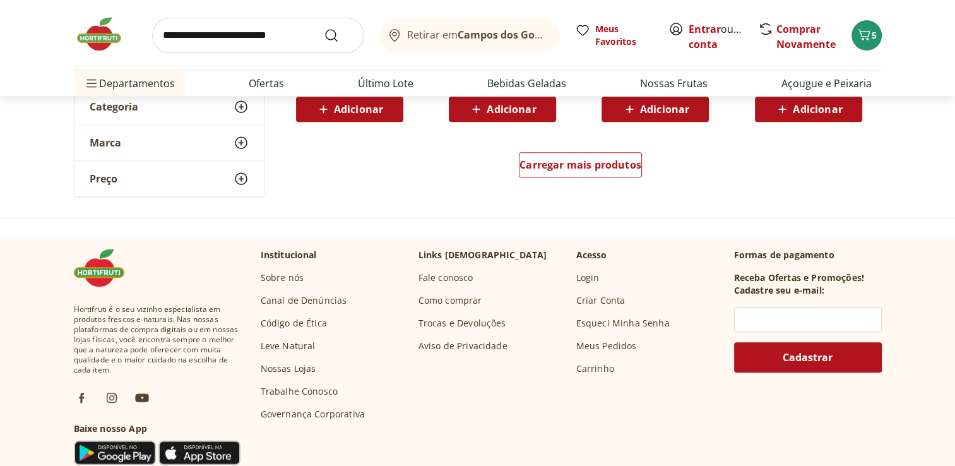
scroll to position [14900, 0]
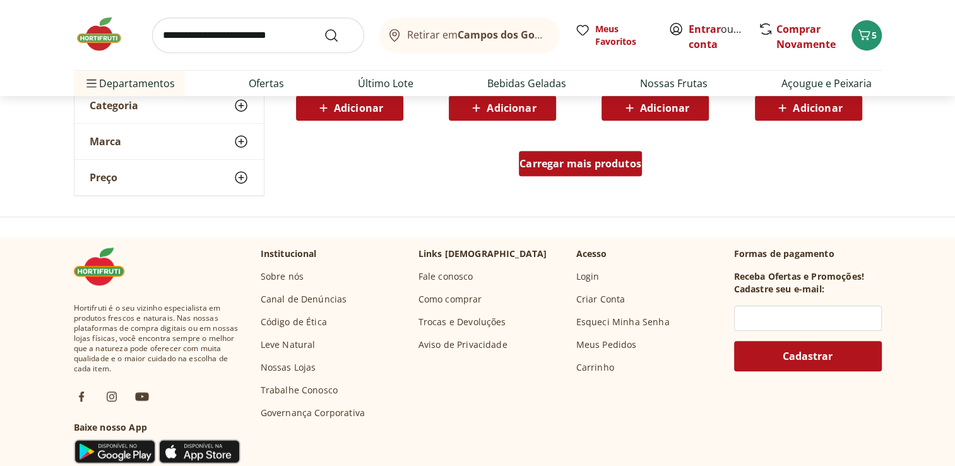
click at [604, 163] on span "Carregar mais produtos" at bounding box center [581, 163] width 122 height 10
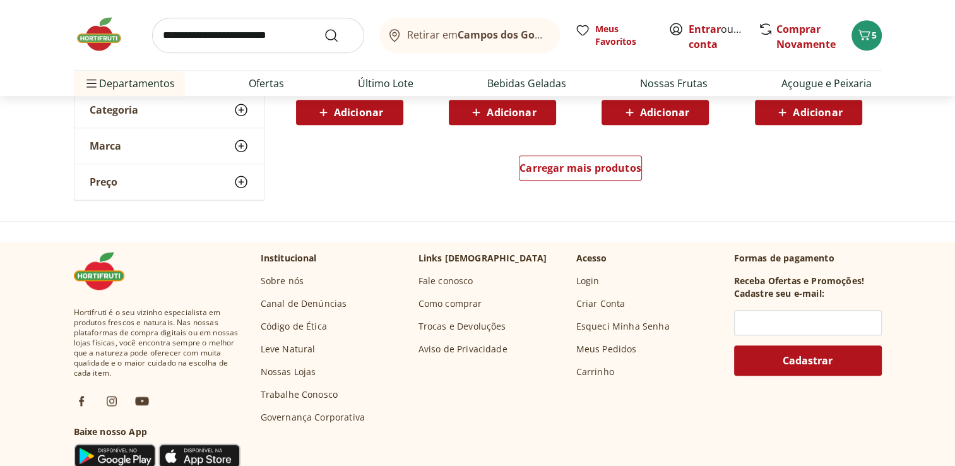
scroll to position [15721, 0]
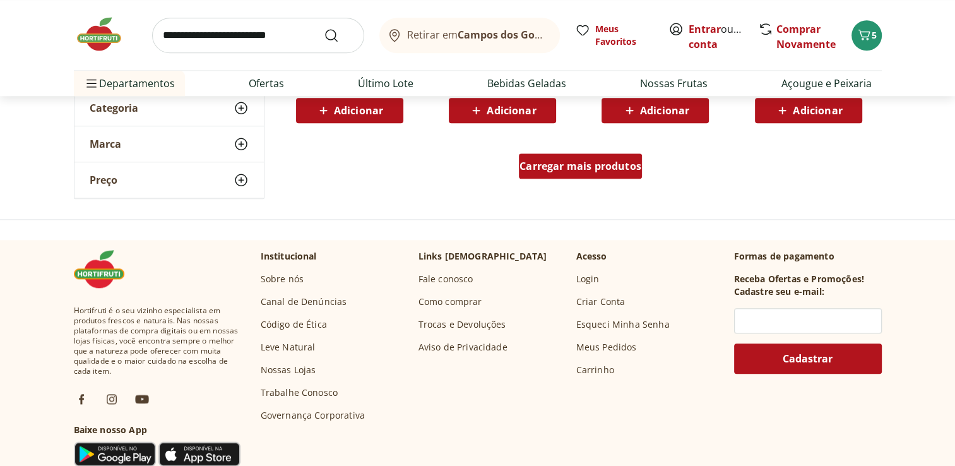
click at [590, 167] on span "Carregar mais produtos" at bounding box center [581, 166] width 122 height 10
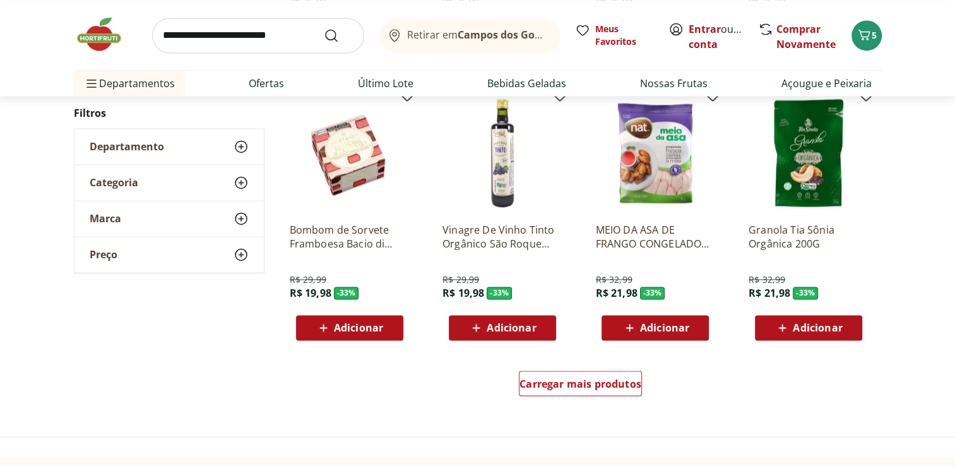
scroll to position [16416, 0]
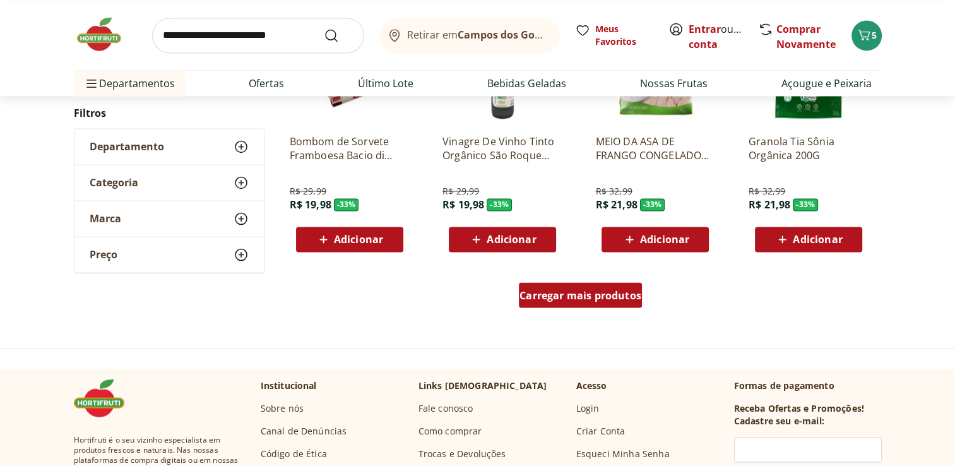
click at [578, 307] on link "Carregar mais produtos" at bounding box center [580, 297] width 123 height 30
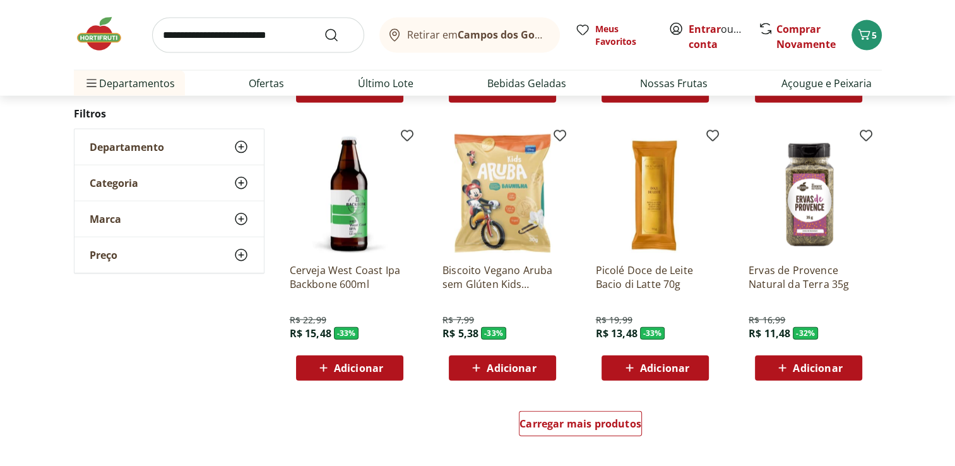
scroll to position [17489, 0]
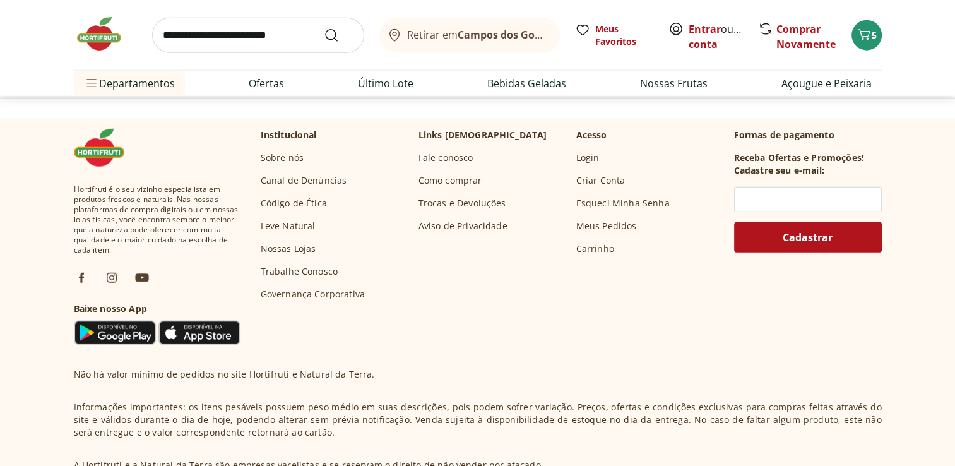
click at [110, 30] on img at bounding box center [105, 34] width 63 height 38
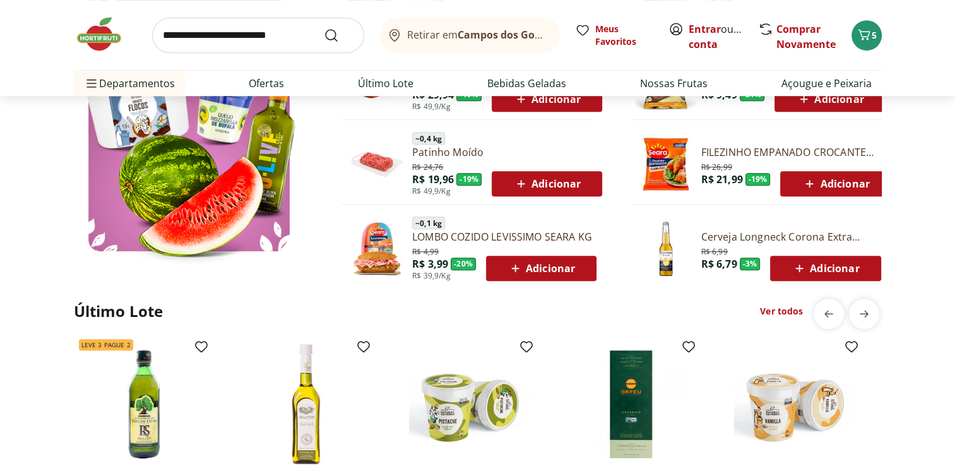
scroll to position [821, 0]
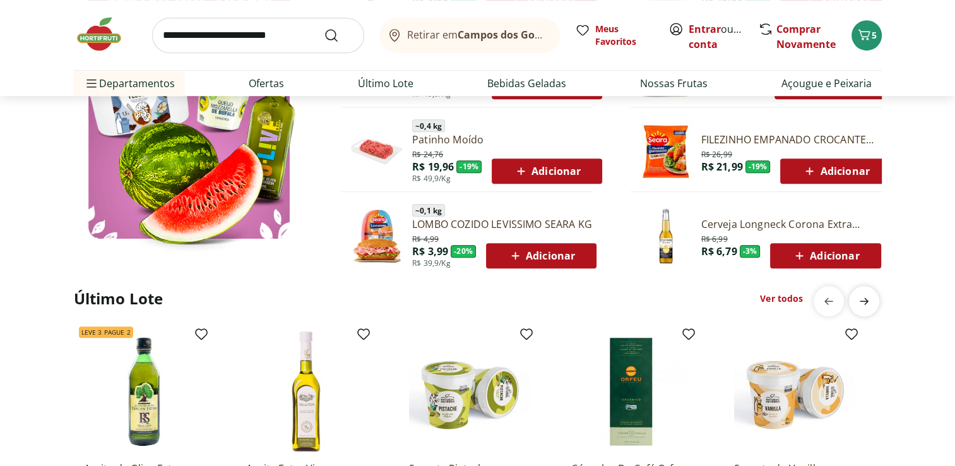
click at [864, 304] on icon "next" at bounding box center [864, 300] width 9 height 7
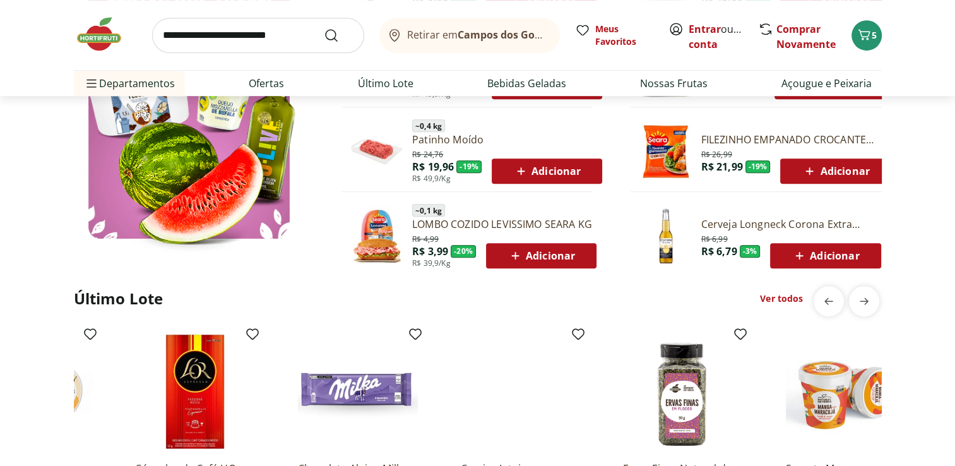
scroll to position [0, 813]
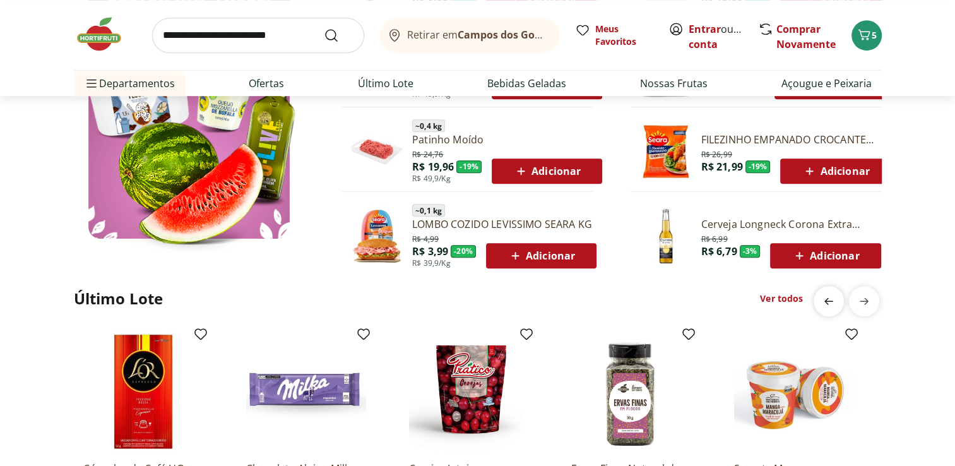
click at [829, 309] on span "previous" at bounding box center [828, 301] width 25 height 25
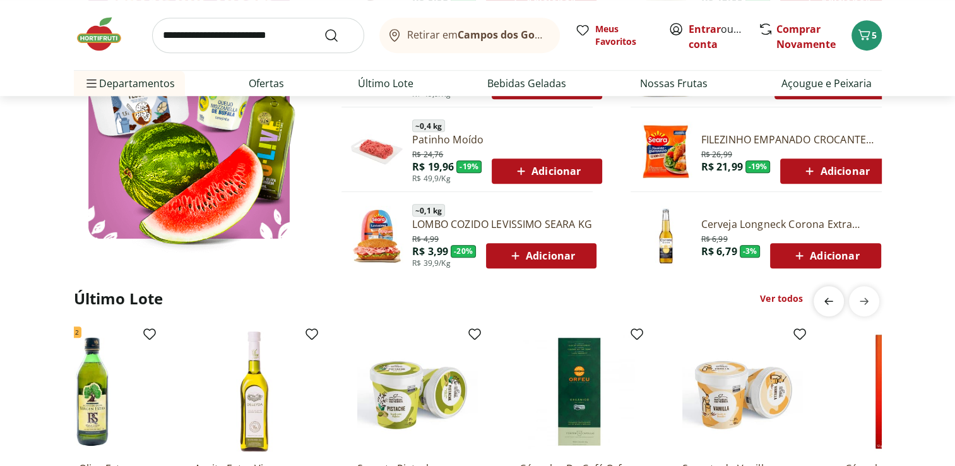
scroll to position [0, 0]
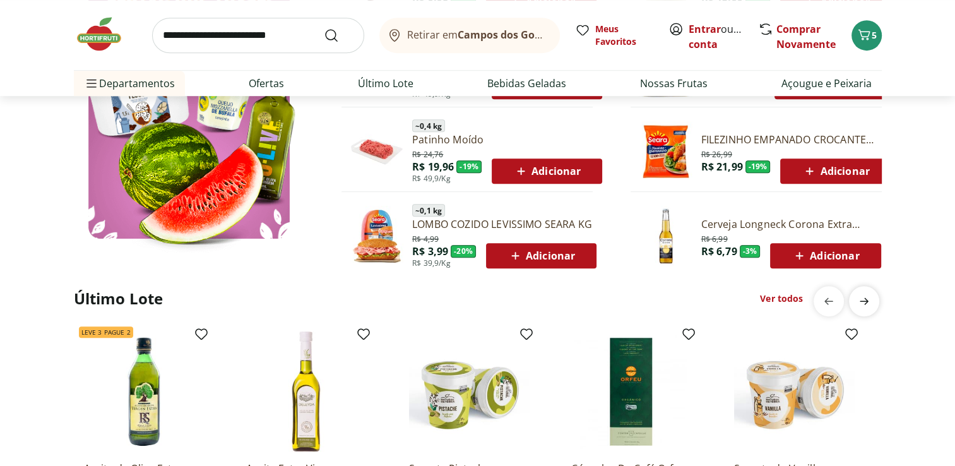
click at [876, 300] on span "next" at bounding box center [864, 301] width 25 height 25
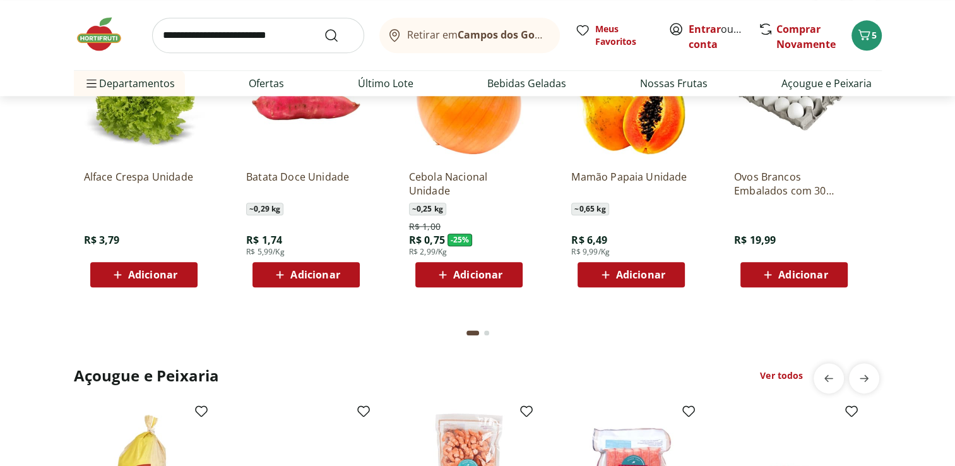
scroll to position [1452, 0]
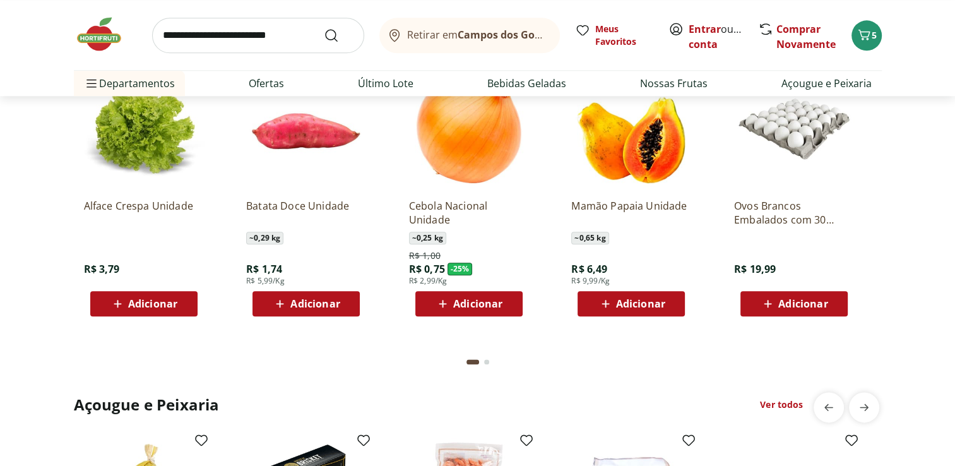
click at [485, 361] on div "Go to page 2 from fs-carousel" at bounding box center [486, 361] width 5 height 5
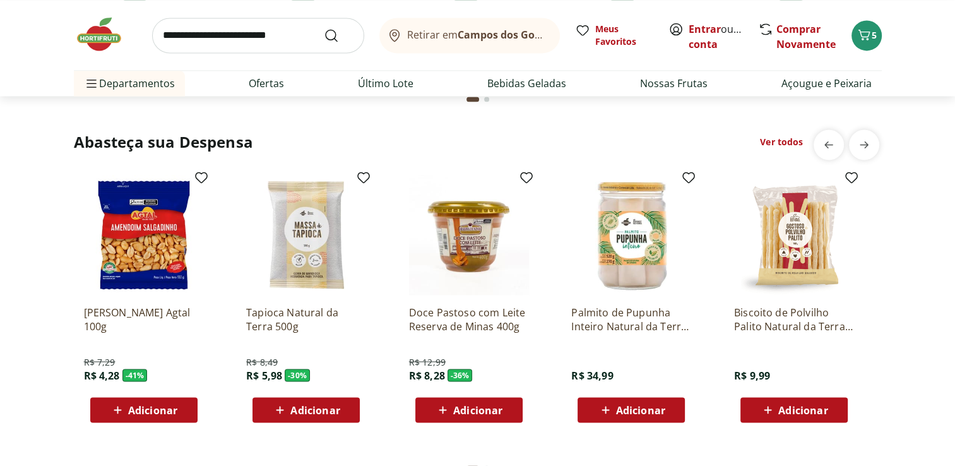
scroll to position [2273, 0]
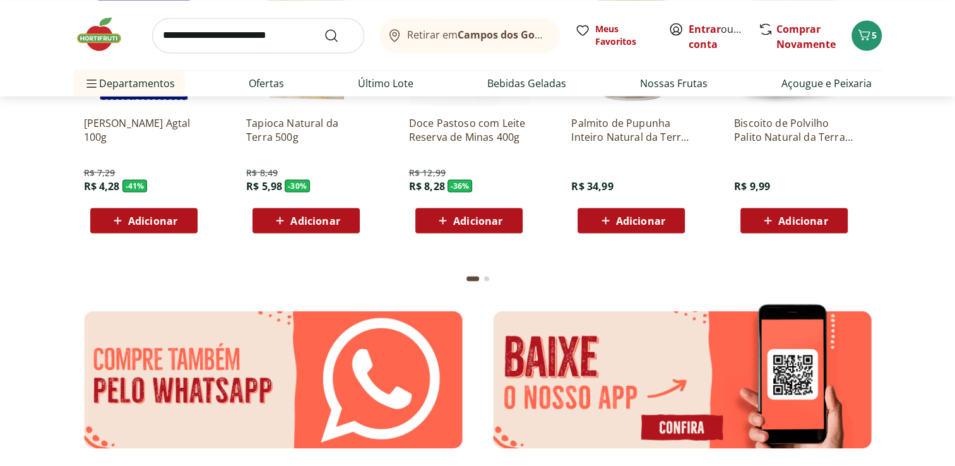
click at [485, 278] on div "Go to page 2 from fs-carousel" at bounding box center [486, 278] width 5 height 5
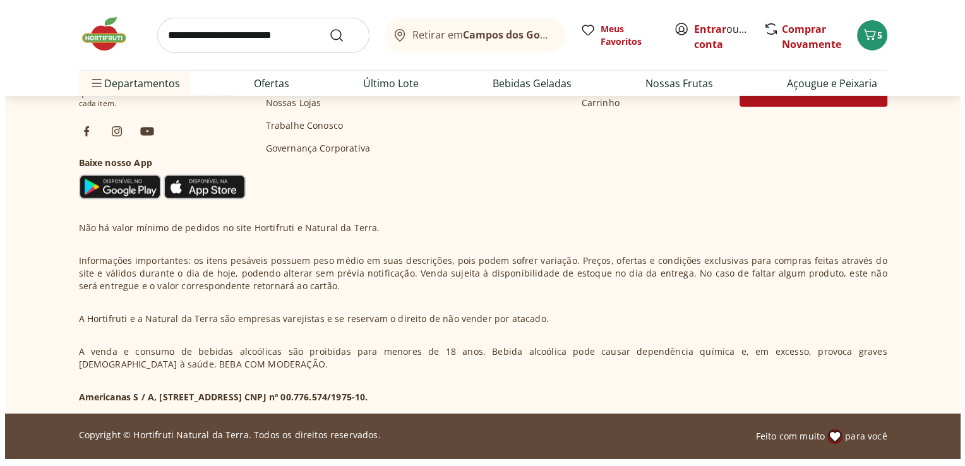
scroll to position [4189, 0]
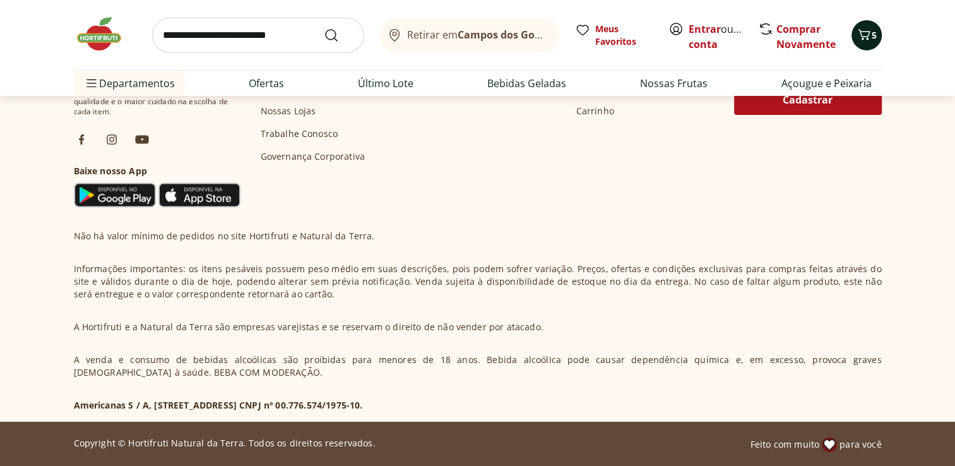
click at [861, 37] on icon "Carrinho" at bounding box center [864, 34] width 15 height 15
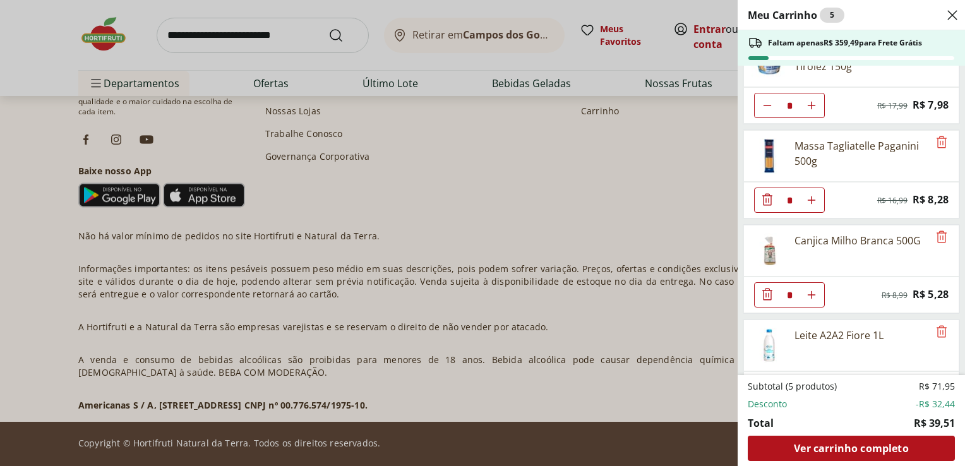
scroll to position [71, 0]
